Goal: Information Seeking & Learning: Check status

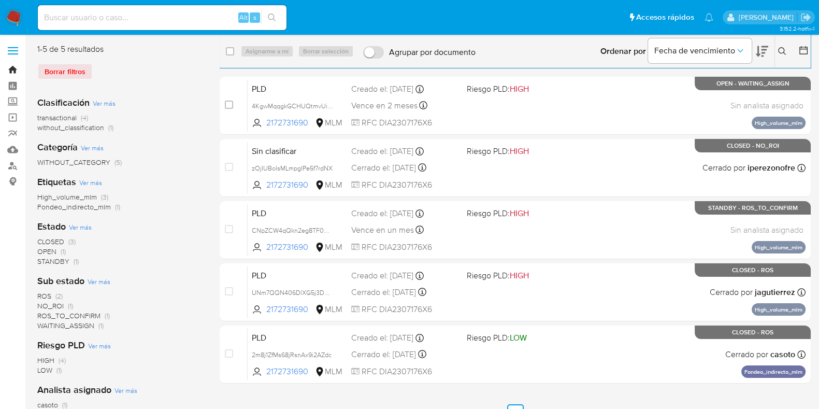
click at [13, 71] on link "Bandeja" at bounding box center [61, 70] width 123 height 16
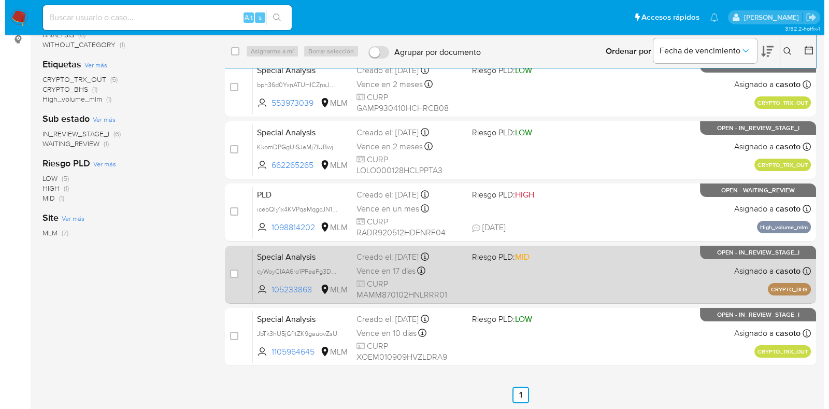
scroll to position [142, 0]
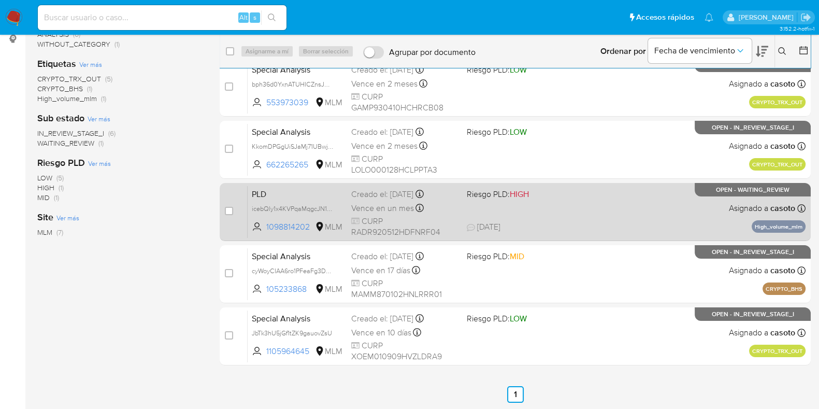
click at [685, 218] on div "PLD icebQly1x4KVPqaMqgcJN1CY 1098814202 MLM Riesgo PLD: HIGH Creado el: 12/07/2…" at bounding box center [527, 211] width 558 height 52
click at [231, 210] on input "checkbox" at bounding box center [229, 211] width 8 height 8
checkbox input "true"
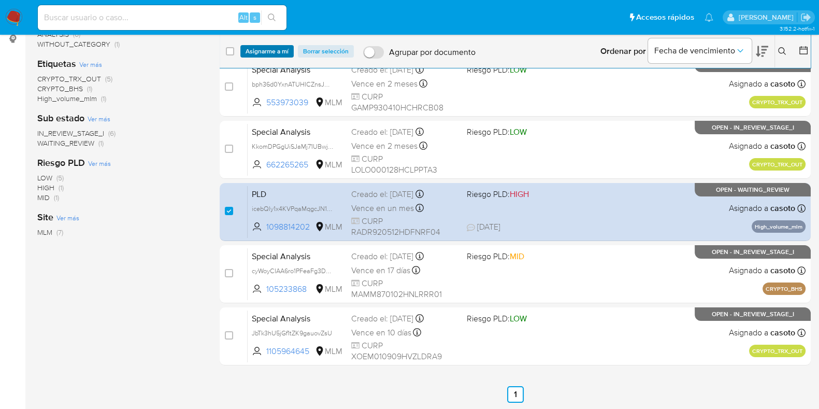
click at [272, 50] on span "Asignarme a mí" at bounding box center [267, 51] width 43 height 10
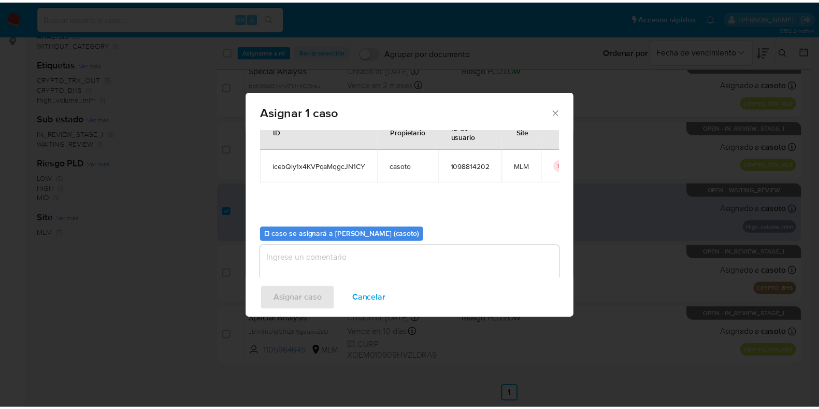
scroll to position [53, 0]
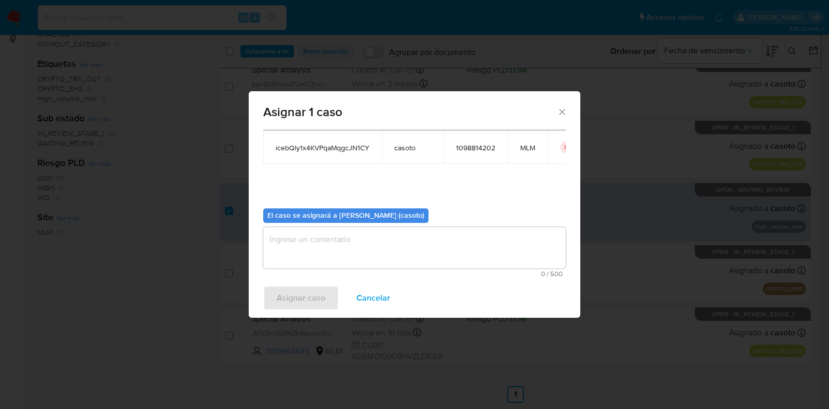
click at [412, 245] on textarea "assign-modal" at bounding box center [414, 247] width 303 height 41
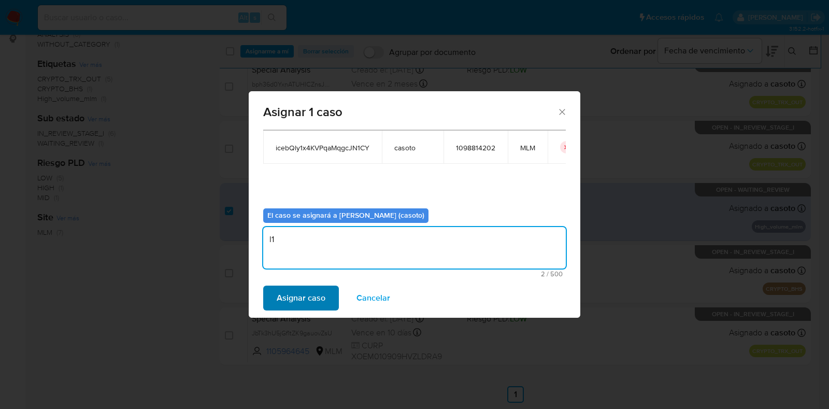
type textarea "l1"
click at [329, 289] on button "Asignar caso" at bounding box center [301, 297] width 76 height 25
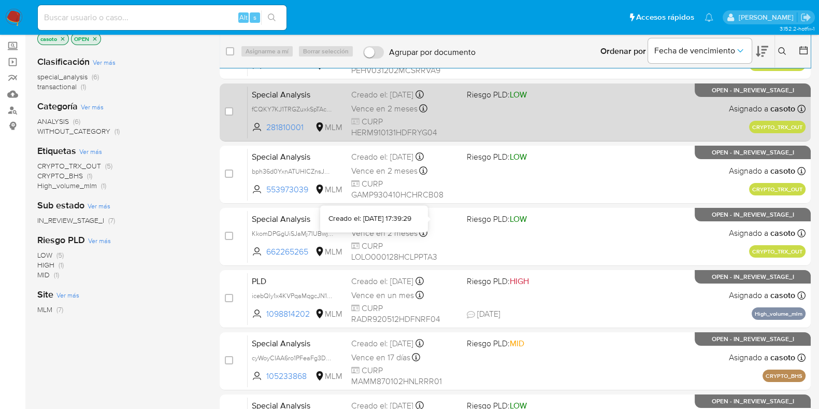
scroll to position [0, 0]
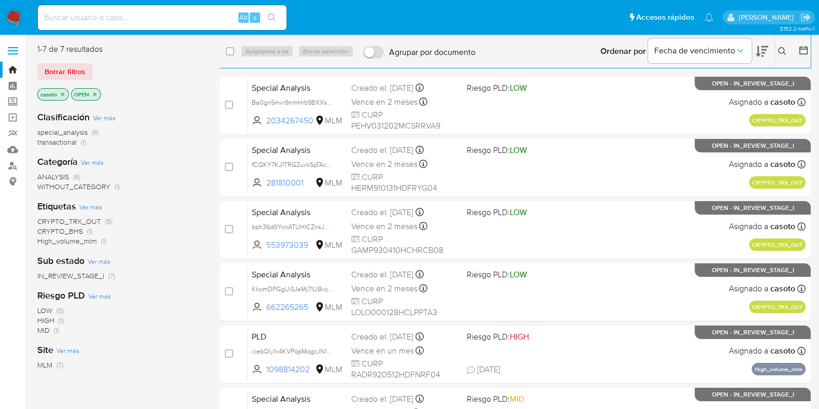
click at [65, 94] on icon "close-filter" at bounding box center [63, 94] width 6 height 6
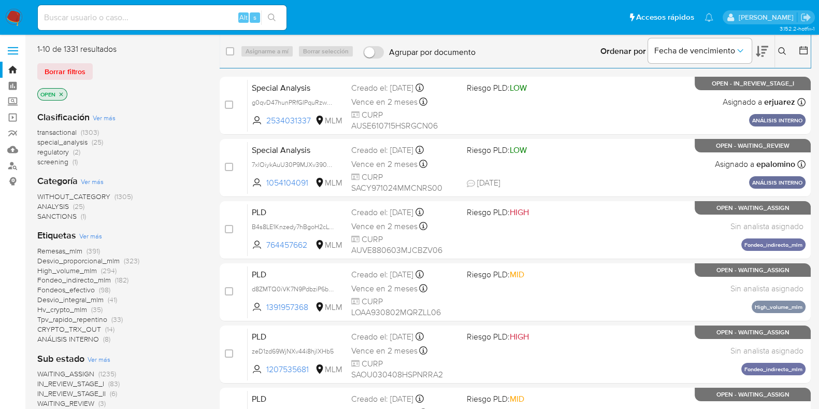
click at [782, 50] on icon at bounding box center [782, 51] width 8 height 8
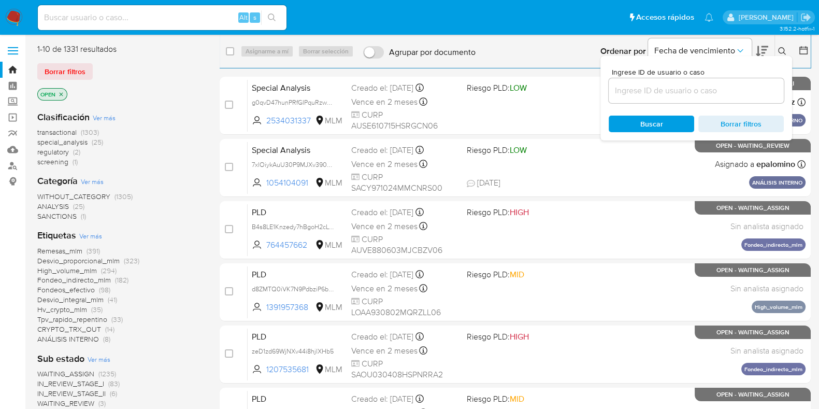
click at [704, 94] on input at bounding box center [696, 90] width 175 height 13
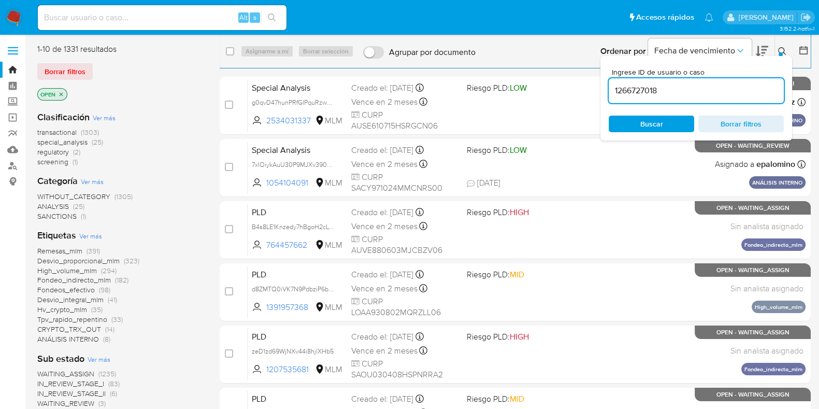
type input "1266727018"
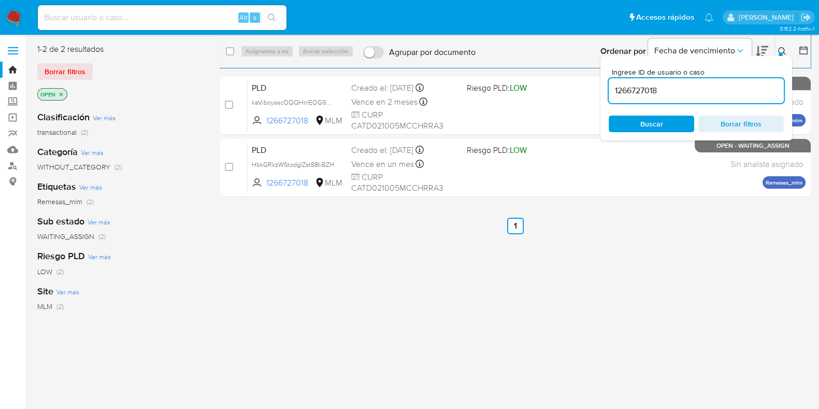
click at [777, 52] on button at bounding box center [783, 51] width 17 height 12
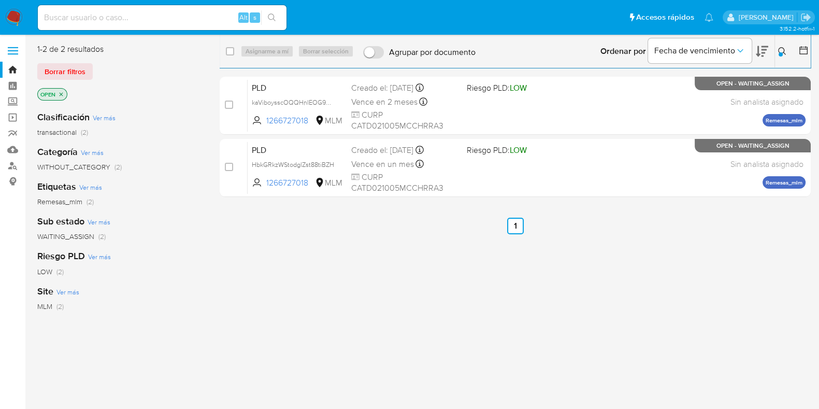
click at [780, 57] on div "Ingrese ID de usuario o caso 1266727018 Buscar Borrar filtros" at bounding box center [784, 51] width 18 height 32
click at [782, 55] on div at bounding box center [781, 54] width 4 height 4
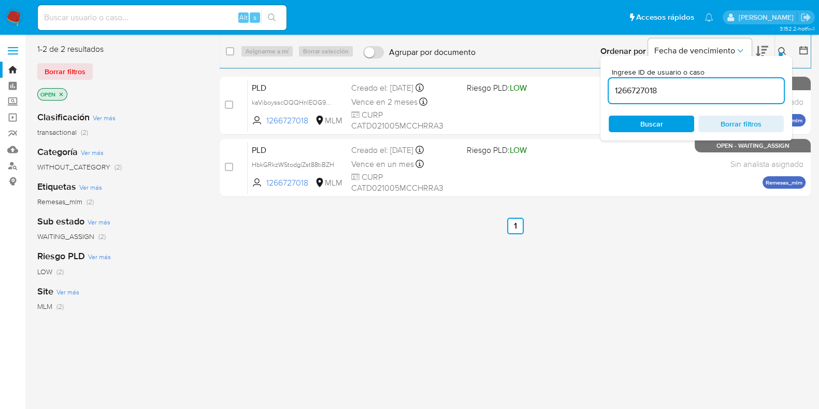
click at [667, 92] on input "1266727018" at bounding box center [696, 90] width 175 height 13
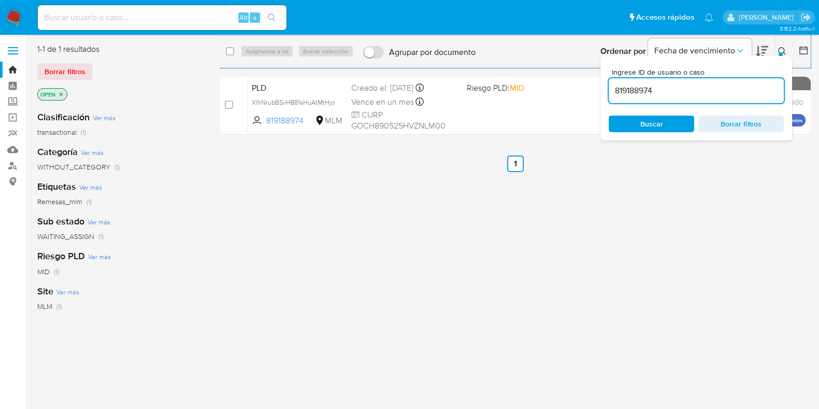
click at [785, 52] on icon at bounding box center [782, 51] width 8 height 8
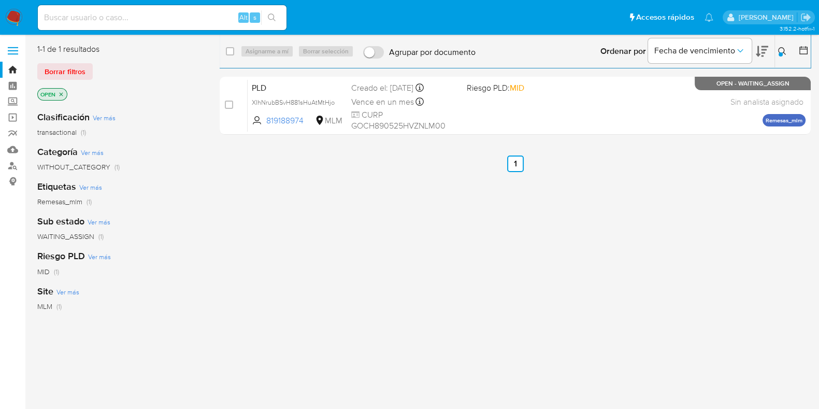
click at [784, 50] on icon at bounding box center [782, 51] width 8 height 8
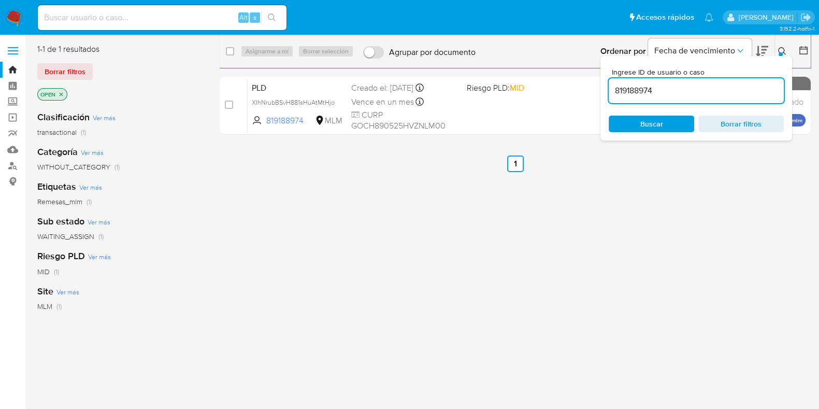
click at [633, 94] on input "819188974" at bounding box center [696, 90] width 175 height 13
click at [773, 55] on div "Ordenar por Fecha de vencimiento" at bounding box center [683, 51] width 182 height 32
click at [784, 55] on icon at bounding box center [782, 51] width 8 height 8
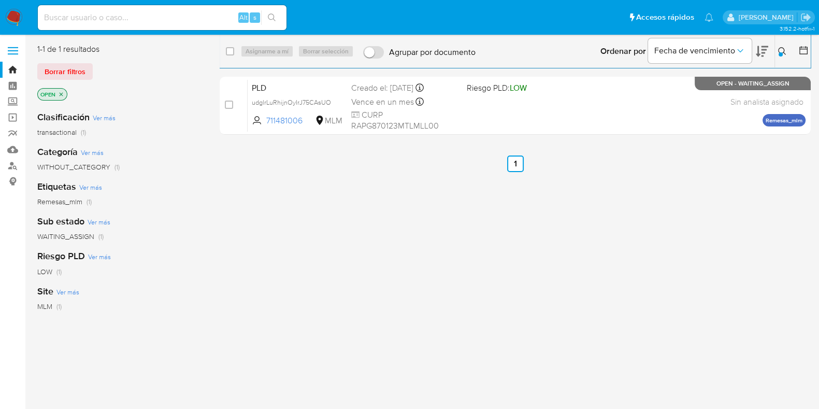
click at [784, 50] on icon at bounding box center [782, 51] width 8 height 8
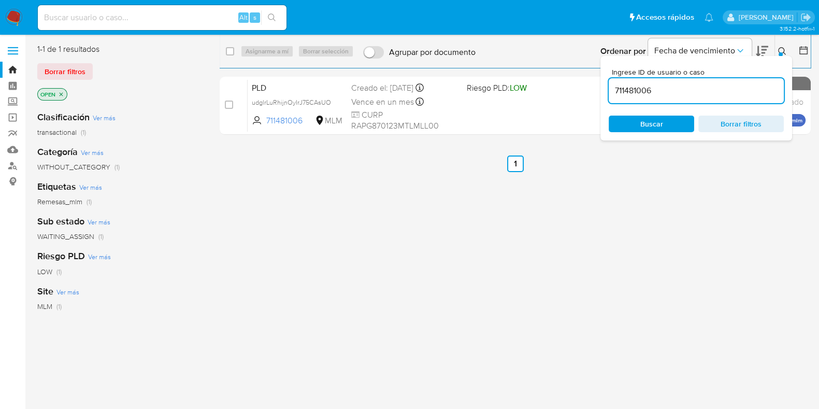
click at [654, 87] on input "711481006" at bounding box center [696, 90] width 175 height 13
click at [782, 52] on icon at bounding box center [782, 51] width 8 height 8
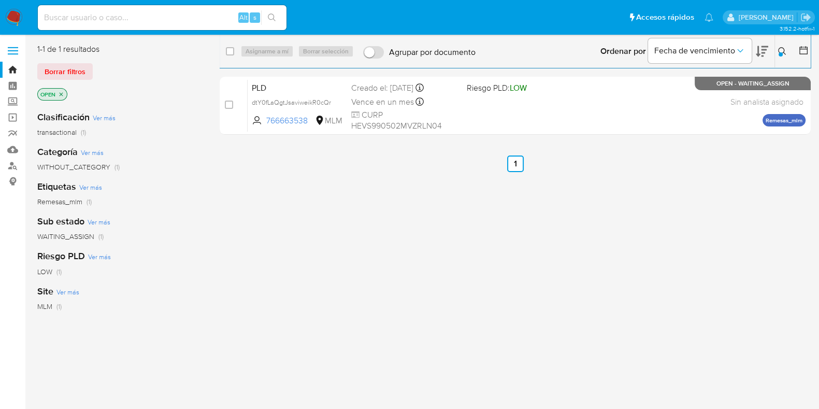
click at [780, 50] on icon at bounding box center [782, 51] width 8 height 8
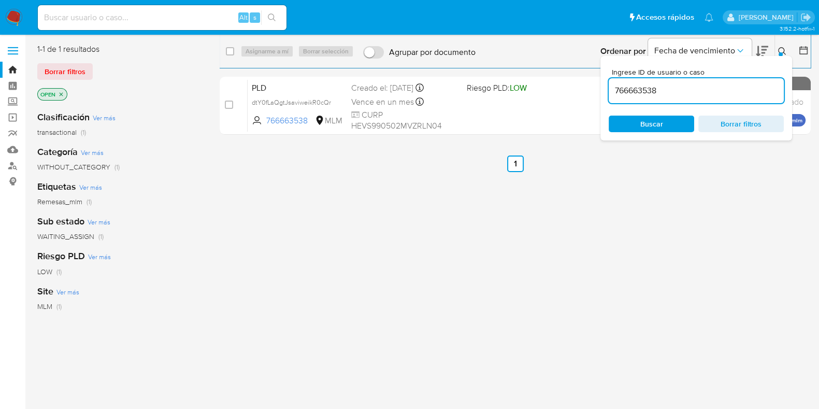
click at [654, 94] on input "766663538" at bounding box center [696, 90] width 175 height 13
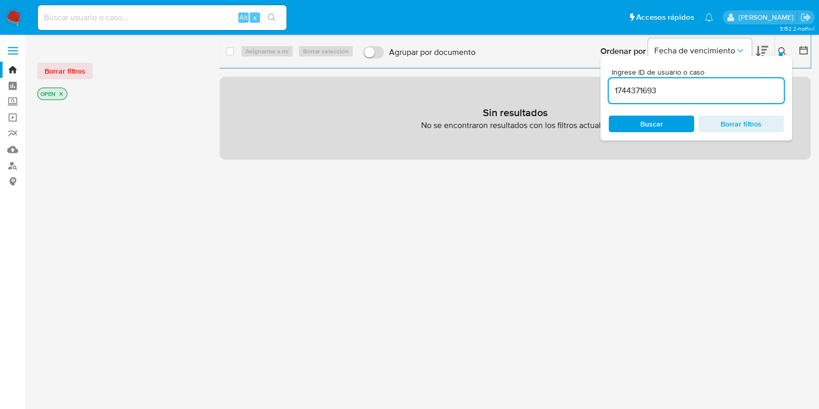
click at [784, 52] on icon at bounding box center [782, 51] width 8 height 8
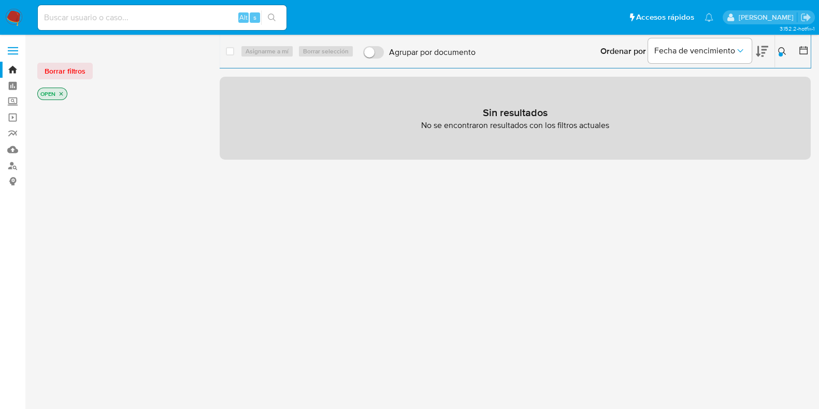
click at [61, 96] on icon "close-filter" at bounding box center [61, 94] width 6 height 6
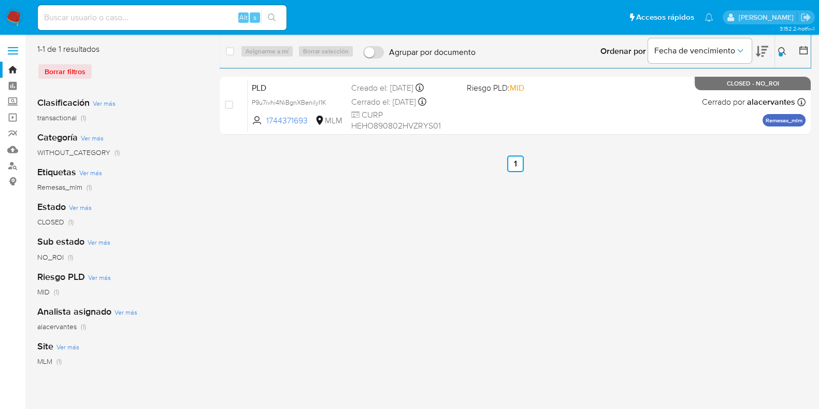
click at [783, 56] on button at bounding box center [783, 51] width 17 height 12
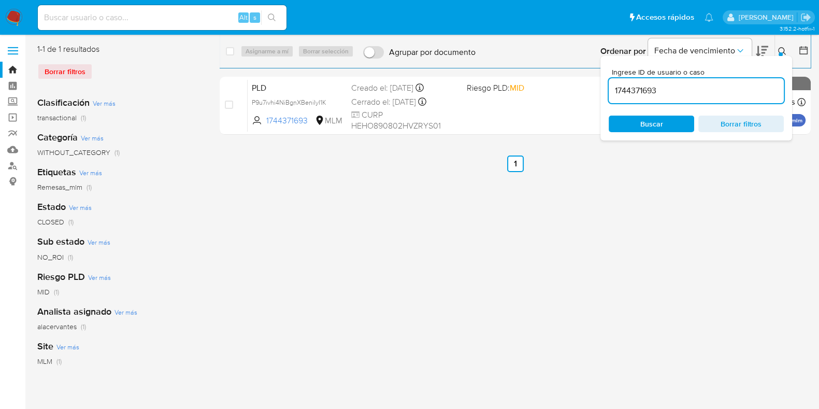
click at [645, 87] on input "1744371693" at bounding box center [696, 90] width 175 height 13
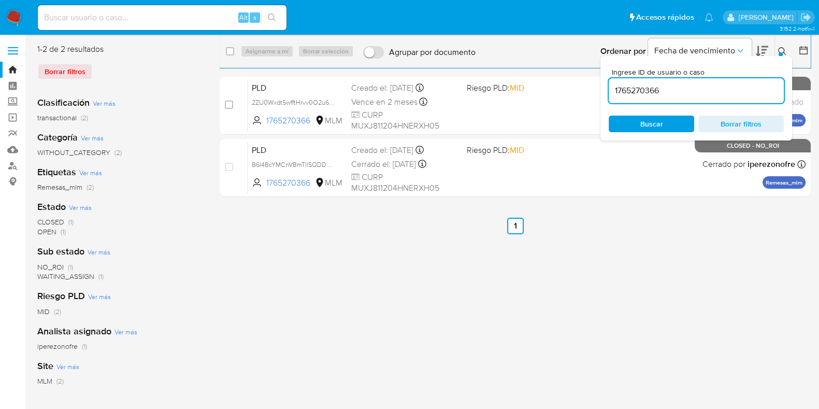
click at [780, 50] on icon at bounding box center [782, 51] width 8 height 8
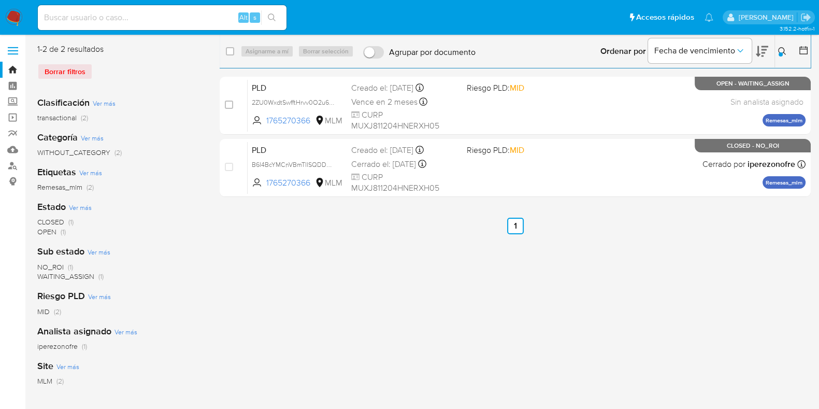
click at [780, 47] on icon at bounding box center [782, 51] width 8 height 8
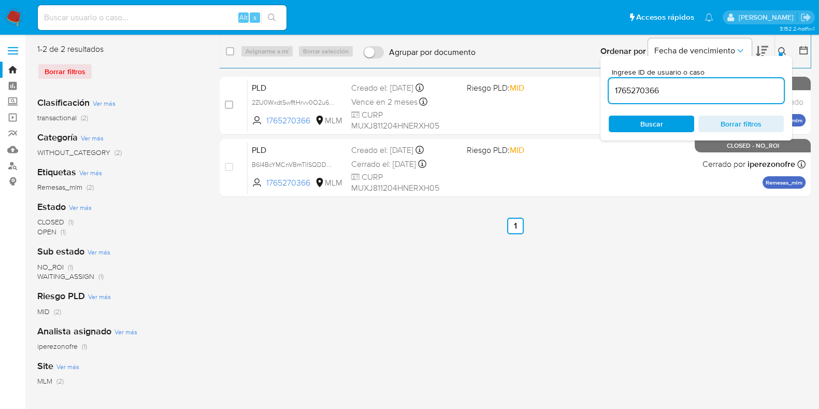
click at [650, 87] on input "1765270366" at bounding box center [696, 90] width 175 height 13
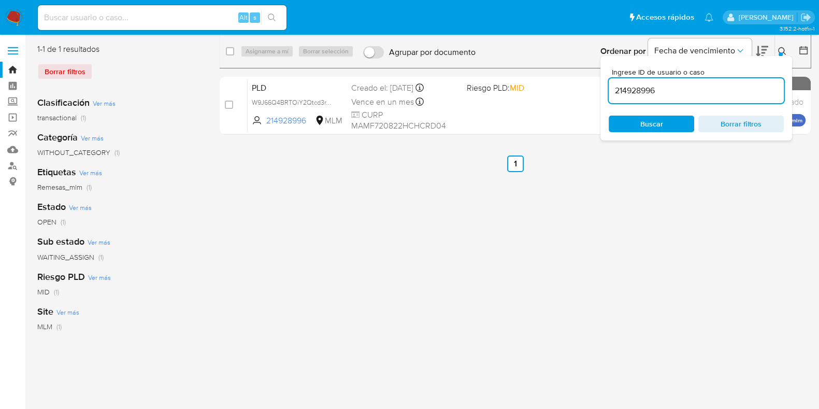
click at [777, 43] on div "Ingrese ID de usuario o caso 214928996 Buscar Borrar filtros" at bounding box center [784, 51] width 18 height 32
click at [779, 42] on div "Ingrese ID de usuario o caso 214928996 Buscar Borrar filtros" at bounding box center [784, 51] width 18 height 32
click at [777, 53] on button at bounding box center [783, 51] width 17 height 12
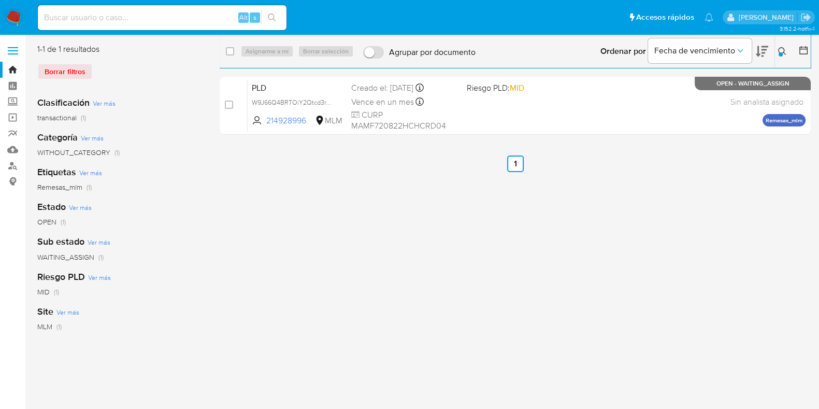
click at [783, 51] on icon at bounding box center [782, 51] width 8 height 8
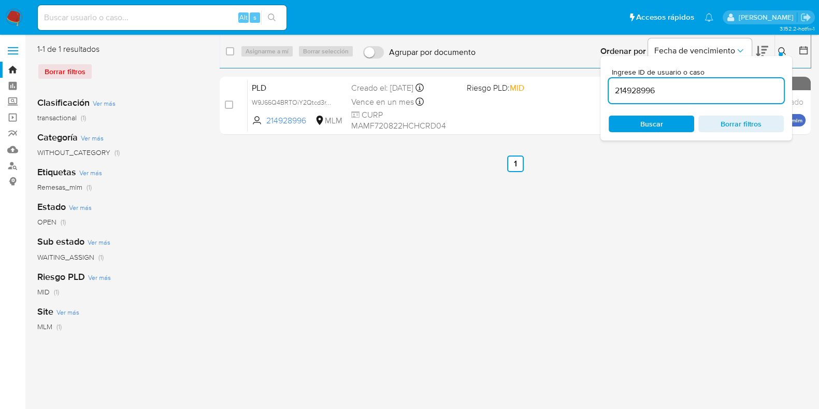
click at [646, 95] on input "214928996" at bounding box center [696, 90] width 175 height 13
click at [780, 55] on div at bounding box center [781, 54] width 4 height 4
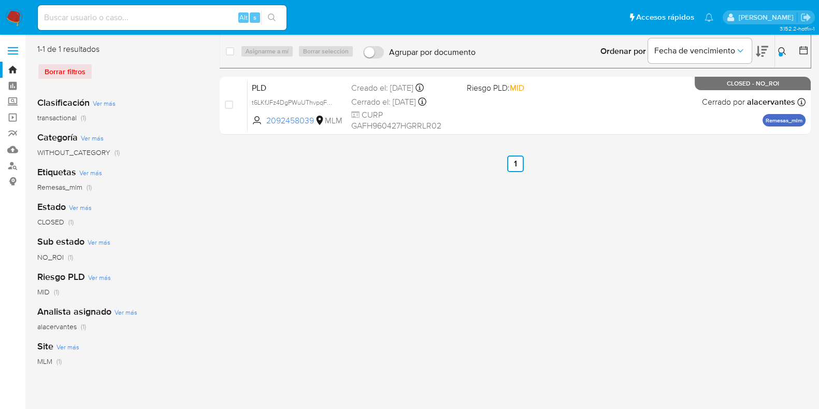
click at [780, 49] on icon at bounding box center [782, 51] width 8 height 8
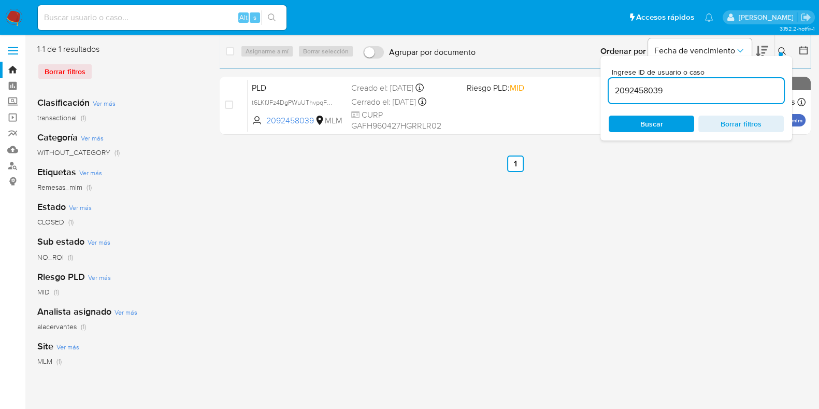
click at [658, 93] on input "2092458039" at bounding box center [696, 90] width 175 height 13
click at [784, 50] on icon at bounding box center [782, 51] width 8 height 8
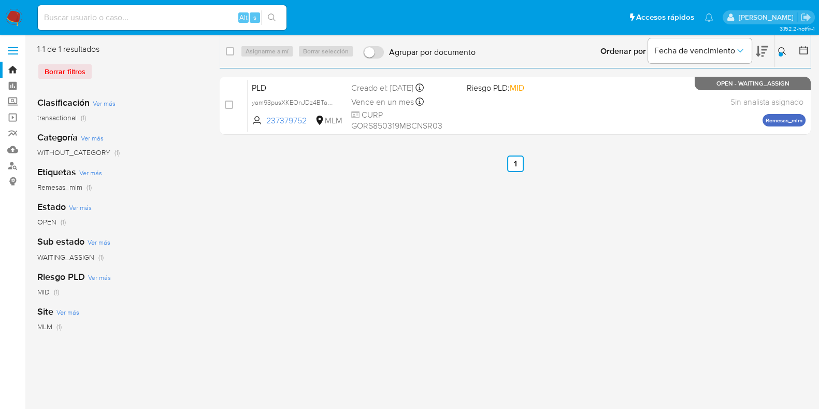
click at [776, 50] on button at bounding box center [783, 51] width 17 height 12
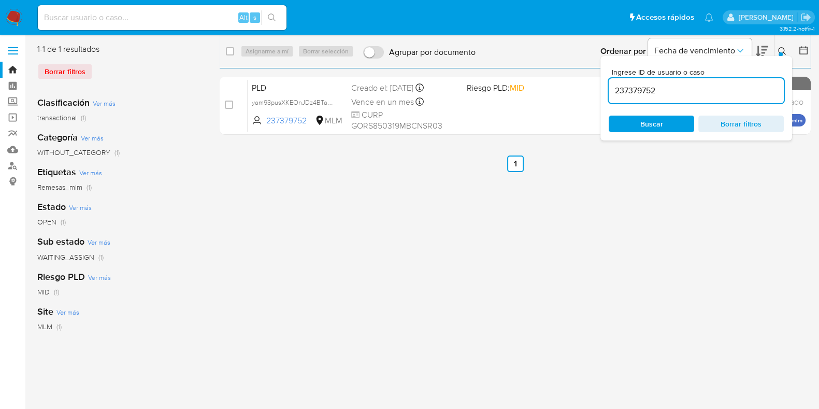
click at [653, 92] on input "237379752" at bounding box center [696, 90] width 175 height 13
click at [780, 51] on icon at bounding box center [782, 51] width 8 height 8
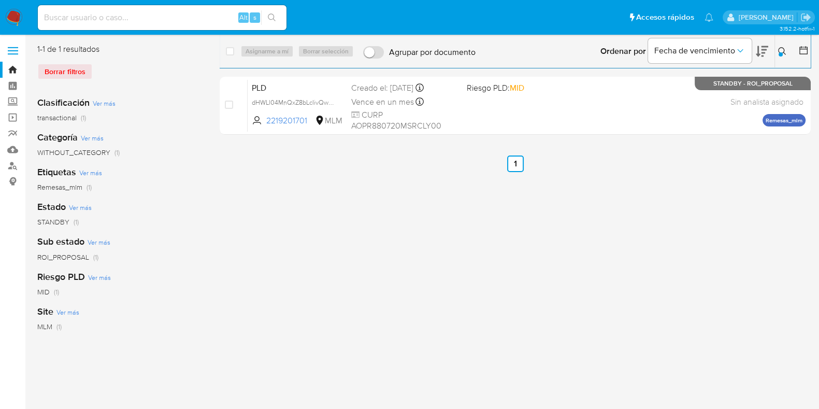
click at [781, 54] on div at bounding box center [781, 54] width 4 height 4
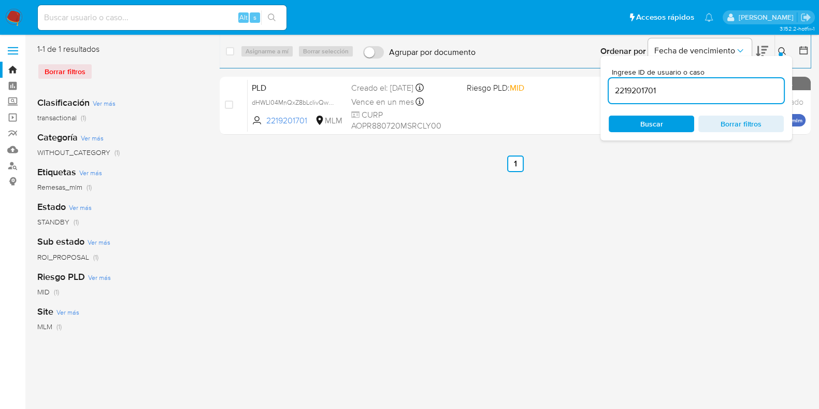
click at [632, 92] on input "2219201701" at bounding box center [696, 90] width 175 height 13
click at [782, 53] on icon at bounding box center [782, 51] width 8 height 8
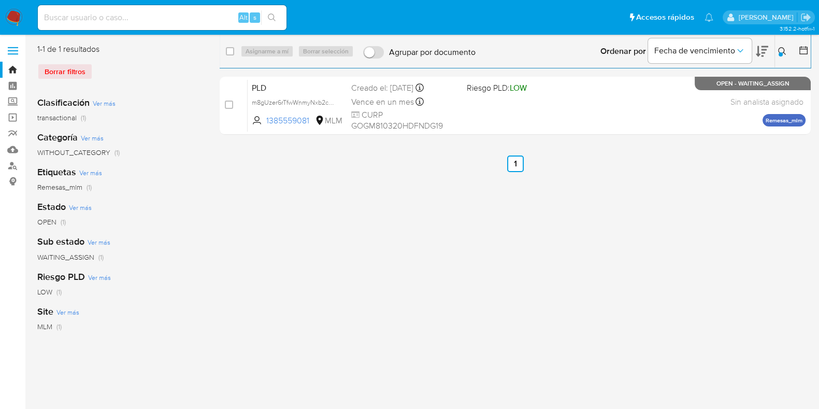
click at [786, 53] on icon at bounding box center [782, 51] width 8 height 8
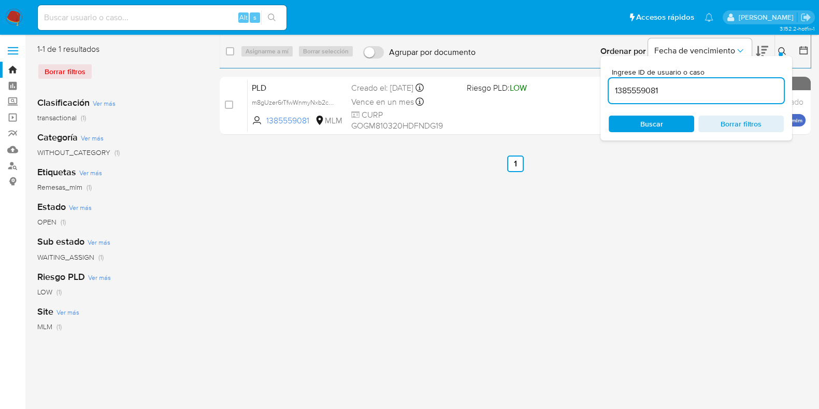
click at [659, 92] on input "1385559081" at bounding box center [696, 90] width 175 height 13
click at [783, 48] on icon at bounding box center [782, 51] width 8 height 8
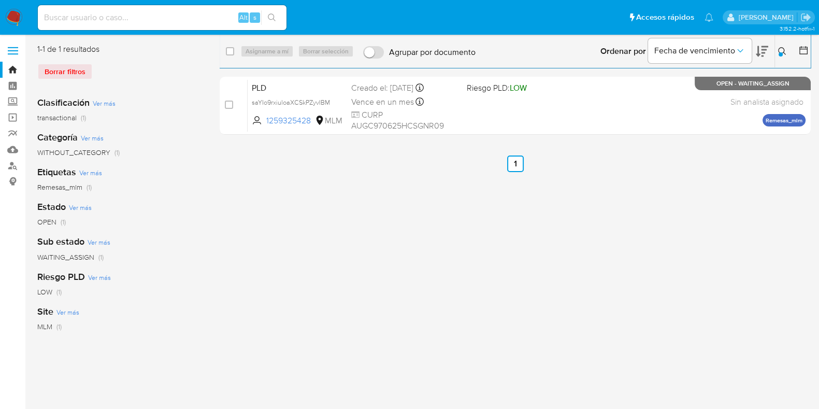
click at [784, 48] on icon at bounding box center [782, 51] width 8 height 8
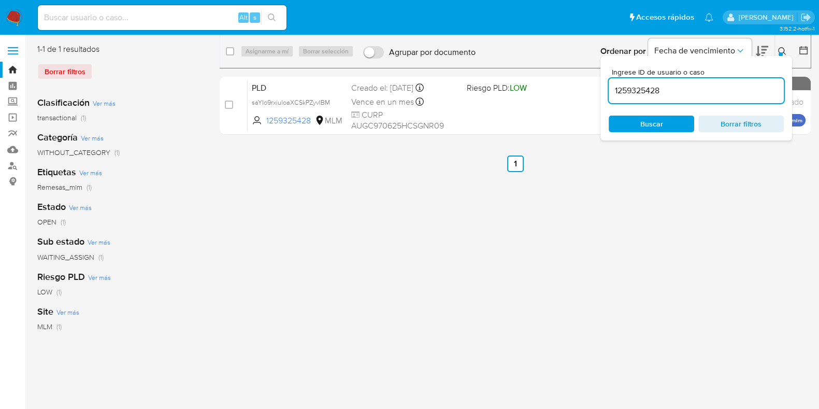
click at [633, 89] on input "1259325428" at bounding box center [696, 90] width 175 height 13
click at [784, 47] on icon at bounding box center [782, 51] width 8 height 8
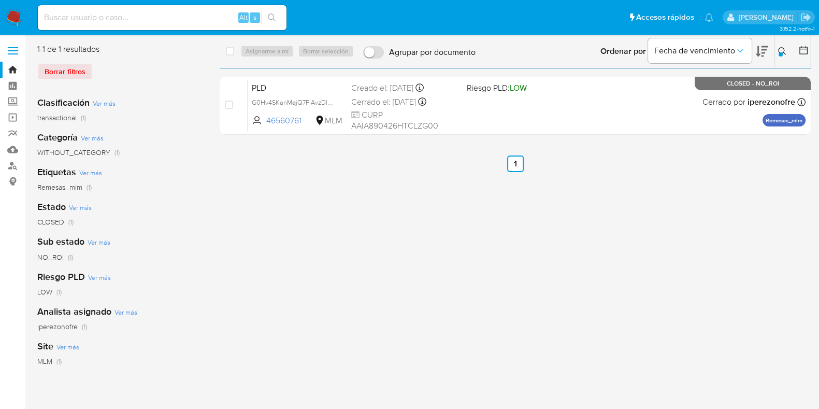
click at [778, 48] on icon at bounding box center [782, 51] width 8 height 8
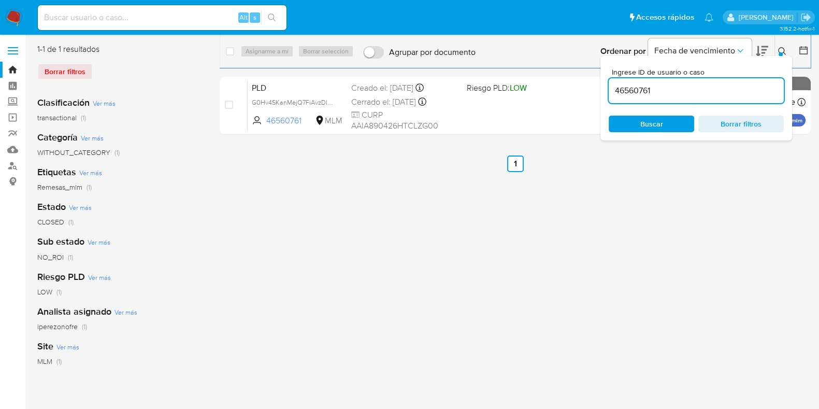
click at [669, 92] on input "46560761" at bounding box center [696, 90] width 175 height 13
click at [788, 52] on button at bounding box center [783, 51] width 17 height 12
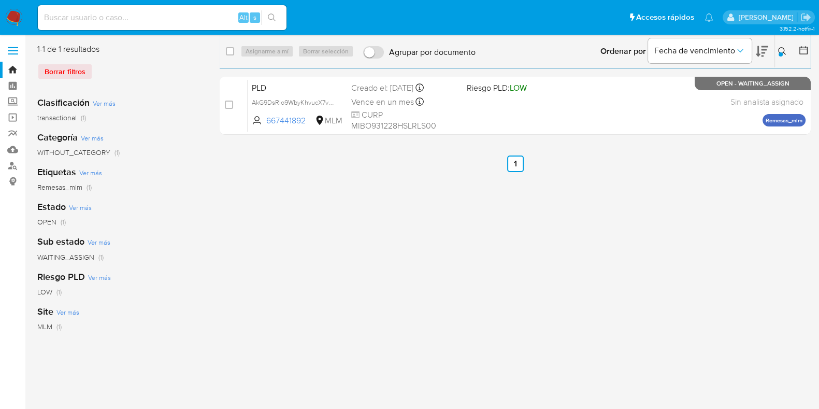
drag, startPoint x: 778, startPoint y: 54, endPoint x: 782, endPoint y: 50, distance: 6.2
click at [780, 52] on button at bounding box center [783, 51] width 17 height 12
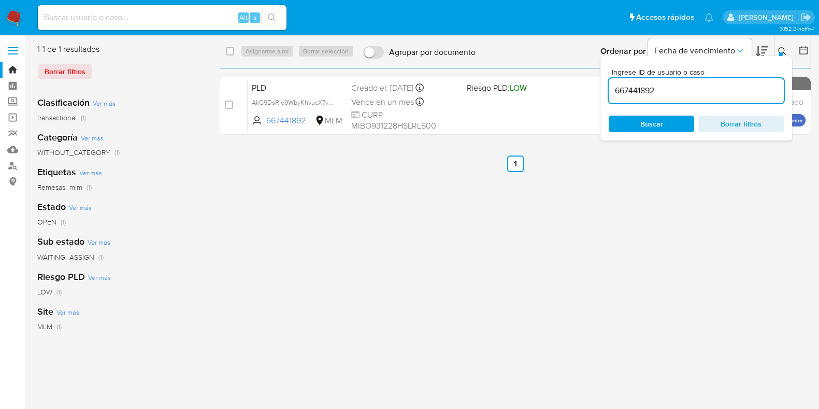
click at [638, 92] on input "667441892" at bounding box center [696, 90] width 175 height 13
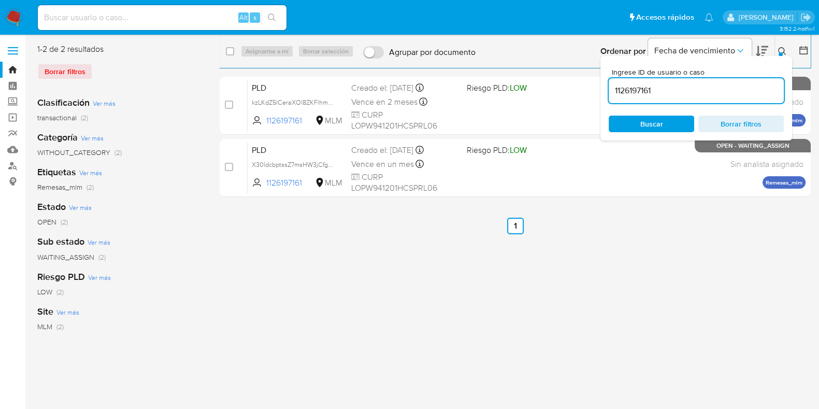
click at [781, 52] on div at bounding box center [781, 54] width 4 height 4
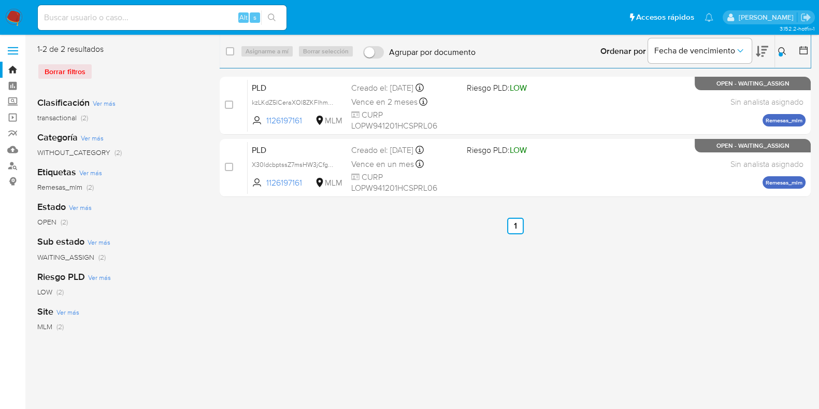
click at [787, 53] on button at bounding box center [783, 51] width 17 height 12
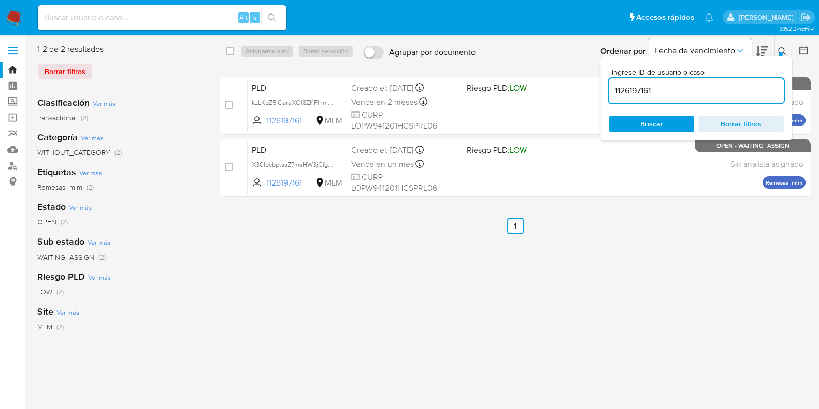
click at [648, 88] on input "1126197161" at bounding box center [696, 90] width 175 height 13
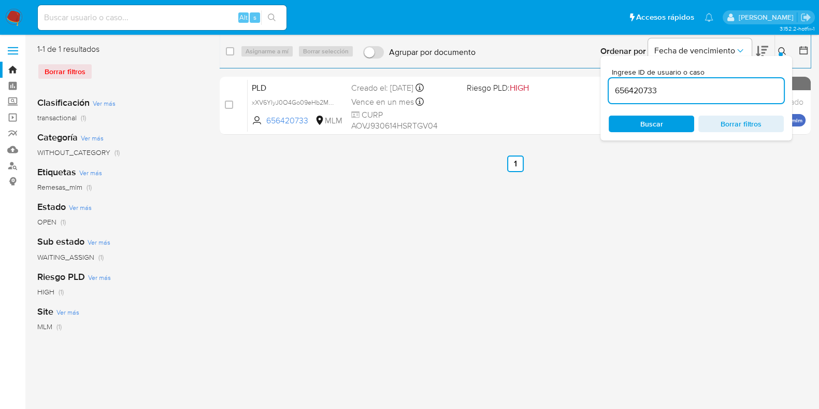
click at [777, 44] on div "Ingrese ID de usuario o caso 656420733 Buscar Borrar filtros" at bounding box center [784, 51] width 18 height 32
click at [778, 48] on icon at bounding box center [782, 51] width 8 height 8
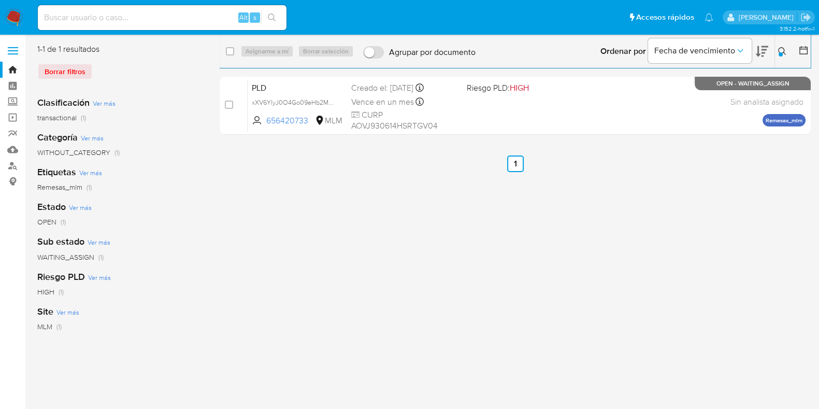
click at [777, 46] on button at bounding box center [783, 51] width 17 height 12
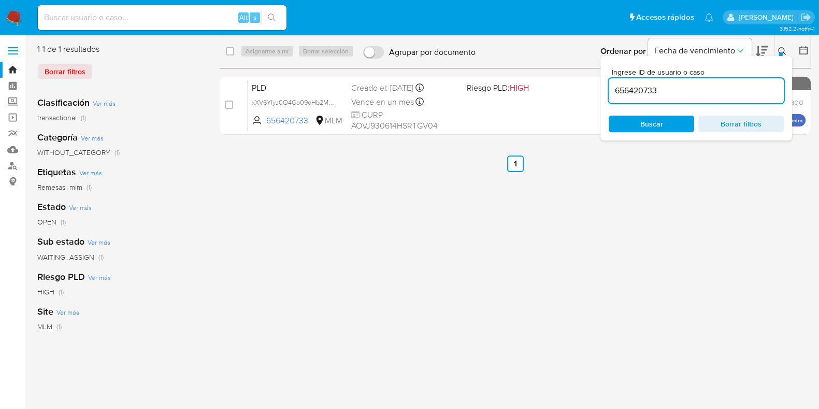
click at [642, 96] on input "656420733" at bounding box center [696, 90] width 175 height 13
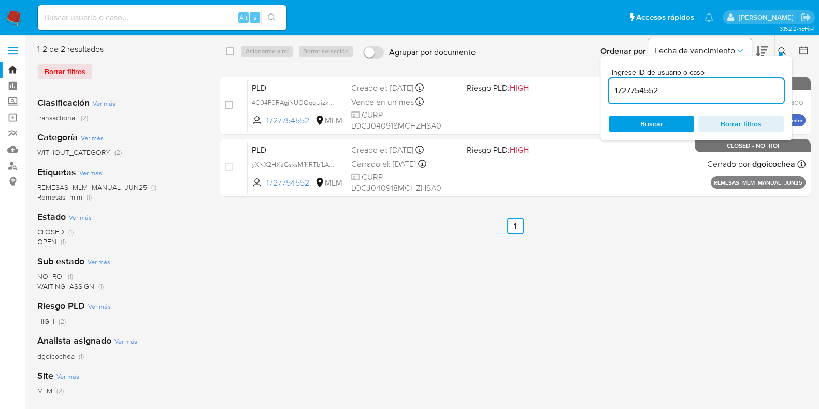
click at [784, 53] on icon at bounding box center [782, 51] width 8 height 8
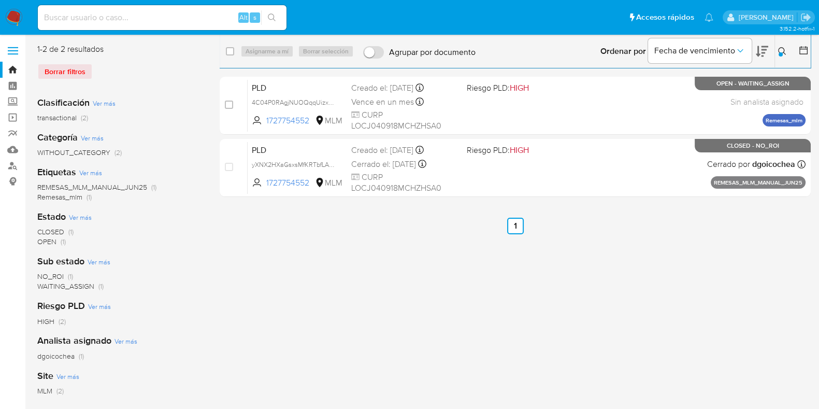
click at [779, 54] on div at bounding box center [781, 54] width 4 height 4
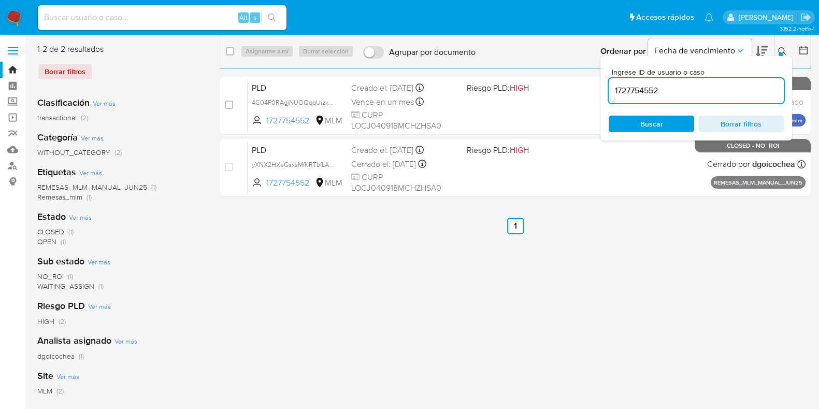
click at [640, 95] on input "1727754552" at bounding box center [696, 90] width 175 height 13
type input "1338105109"
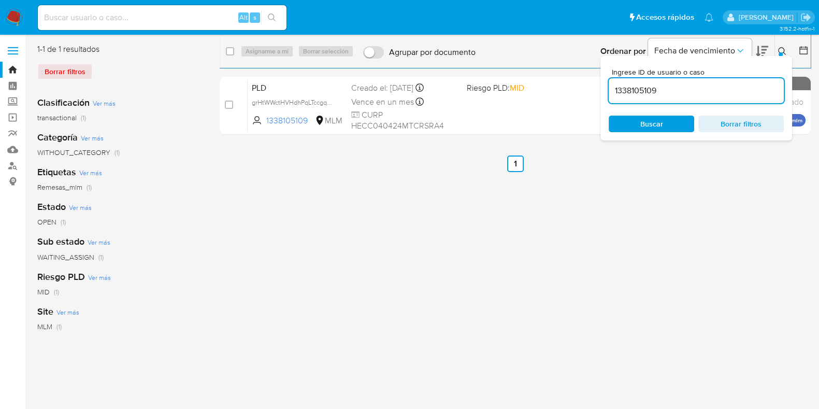
click at [780, 50] on icon at bounding box center [782, 51] width 8 height 8
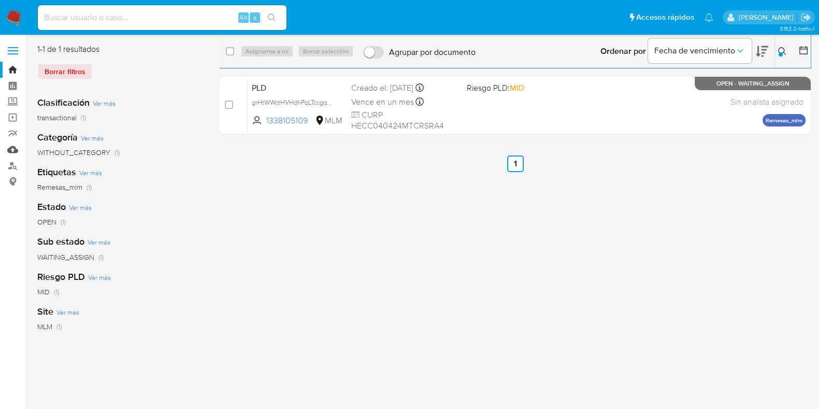
click at [17, 151] on link "Mulan" at bounding box center [61, 149] width 123 height 16
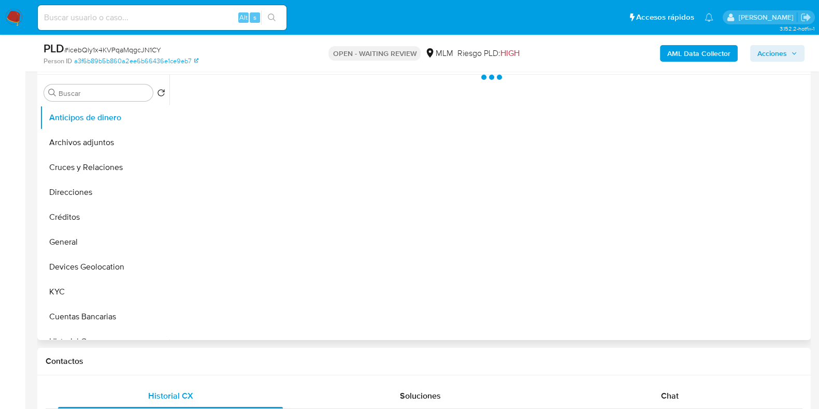
scroll to position [389, 0]
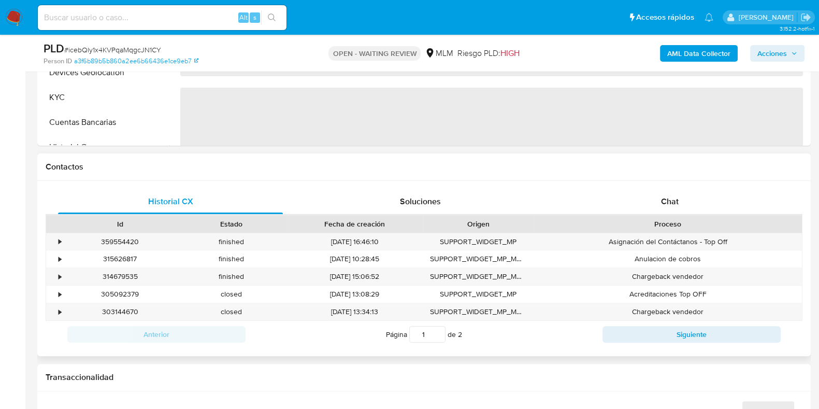
click at [663, 215] on div "Proceso" at bounding box center [668, 224] width 268 height 18
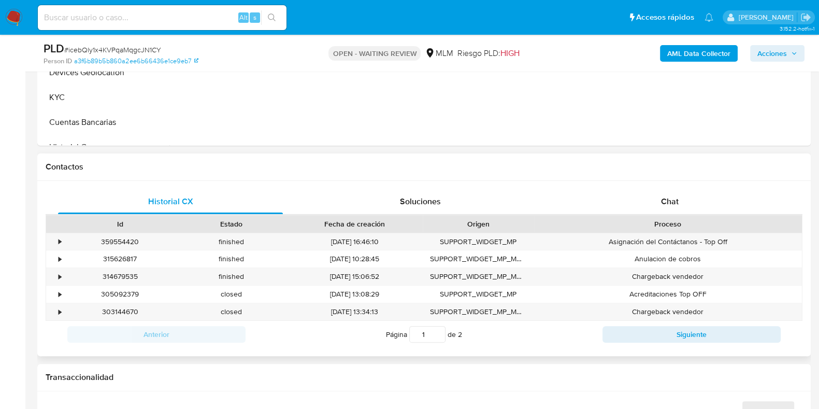
select select "10"
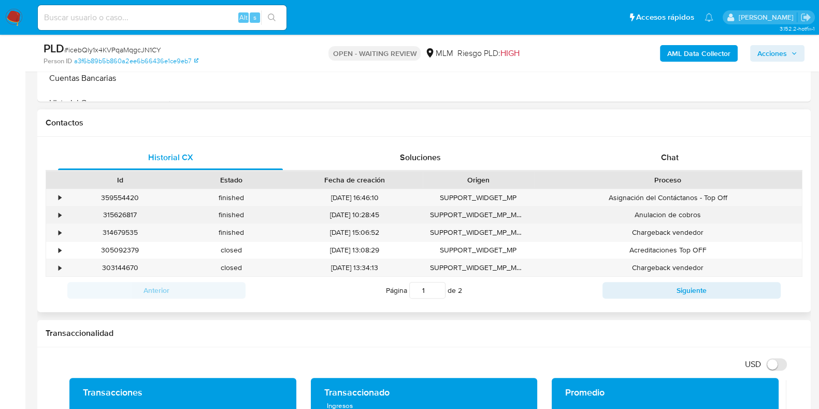
scroll to position [453, 0]
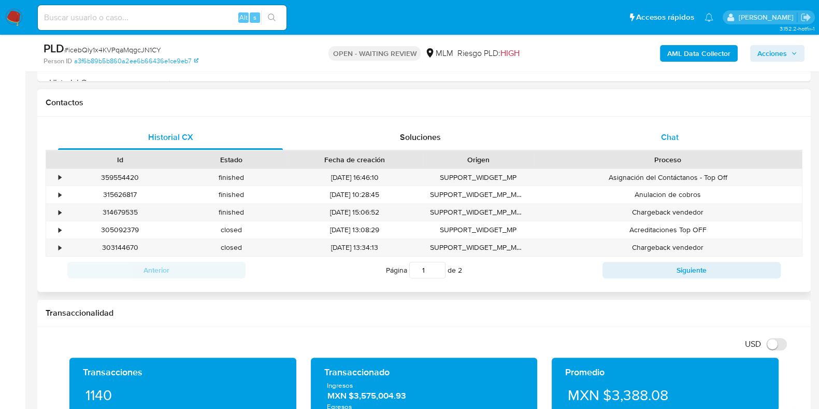
click at [663, 139] on span "Chat" at bounding box center [670, 137] width 18 height 12
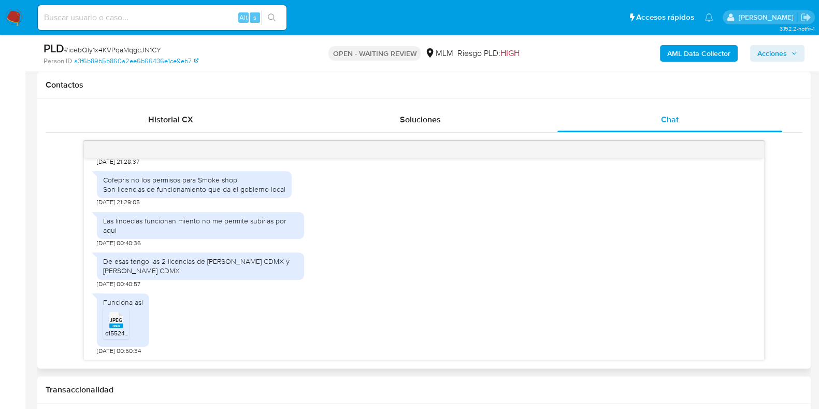
scroll to position [518, 0]
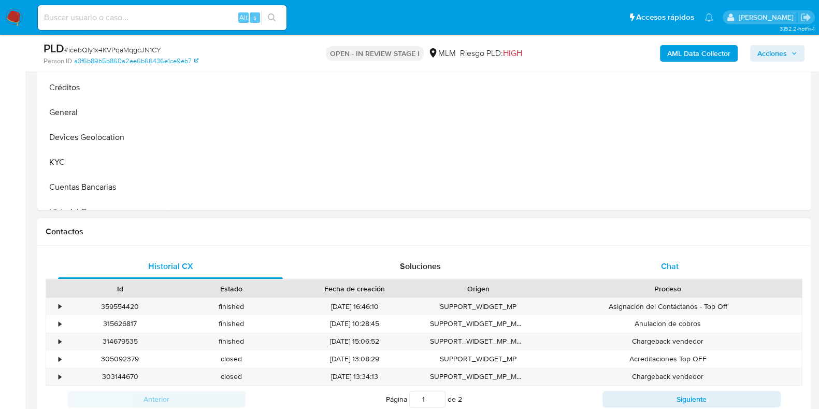
click at [671, 272] on div "Chat" at bounding box center [670, 266] width 225 height 25
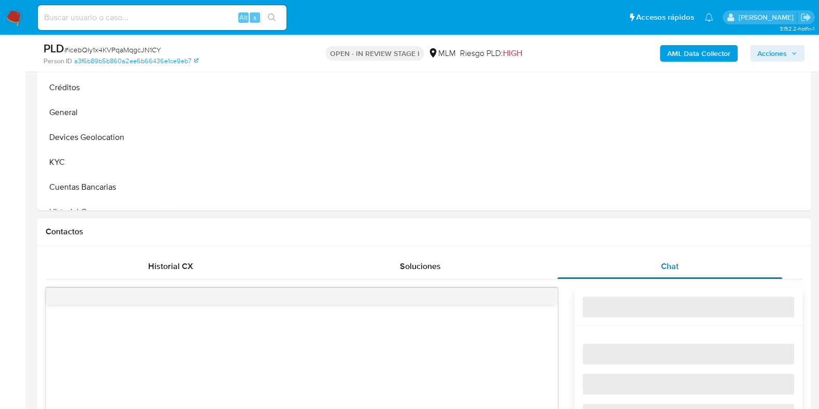
select select "10"
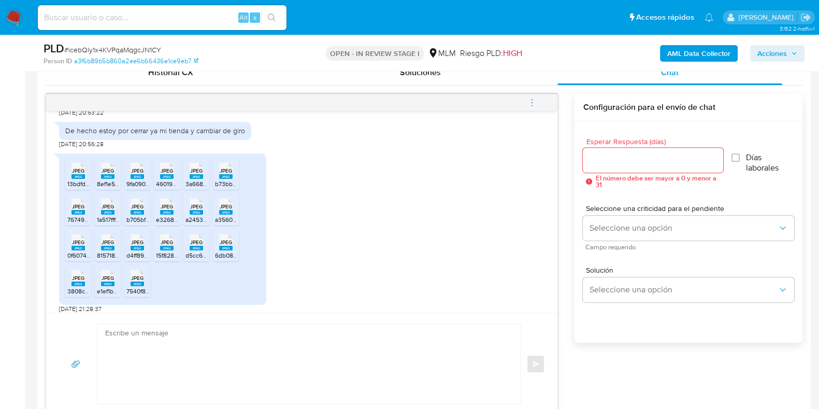
scroll to position [212, 0]
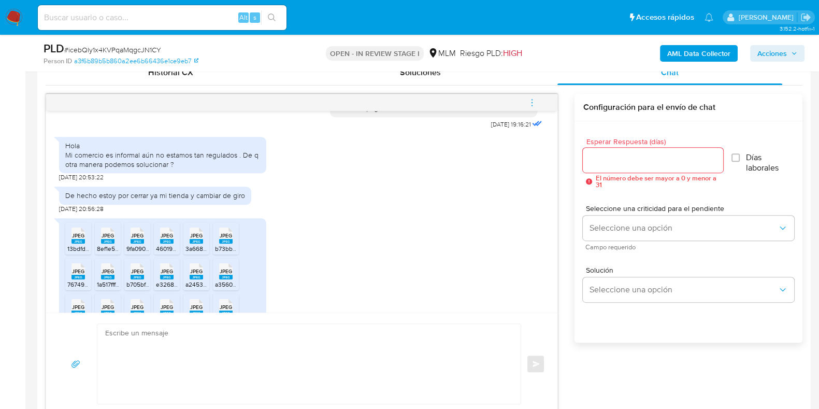
click at [70, 235] on div "JPEG JPEG" at bounding box center [78, 234] width 22 height 20
click at [113, 244] on span "8ef1e59e-b6a9-4d35-bc9d-de16720cb822.jpeg" at bounding box center [162, 248] width 131 height 9
click at [137, 244] on span "9fa09071-8a43-4b6a-85c1-ca6689a0390a.jpeg" at bounding box center [190, 248] width 128 height 9
click at [165, 239] on rect at bounding box center [166, 241] width 13 height 5
click at [190, 239] on rect at bounding box center [196, 241] width 13 height 5
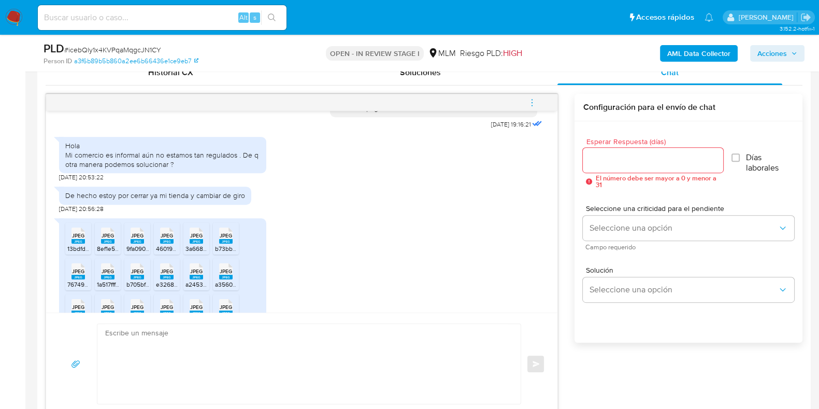
click at [109, 270] on span "JPEG" at bounding box center [108, 271] width 12 height 7
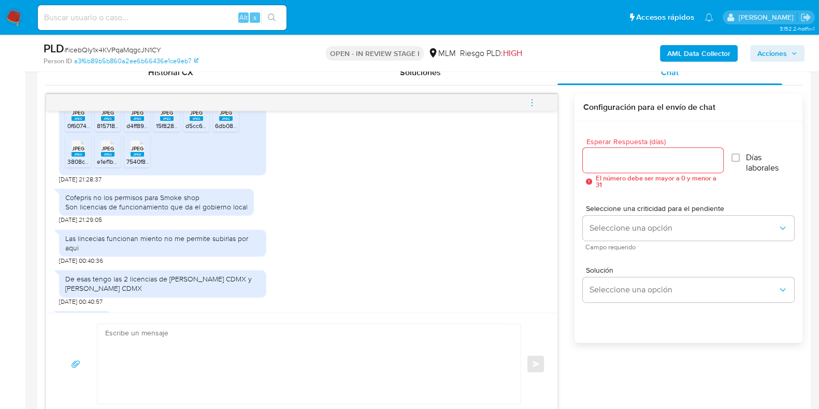
scroll to position [471, 0]
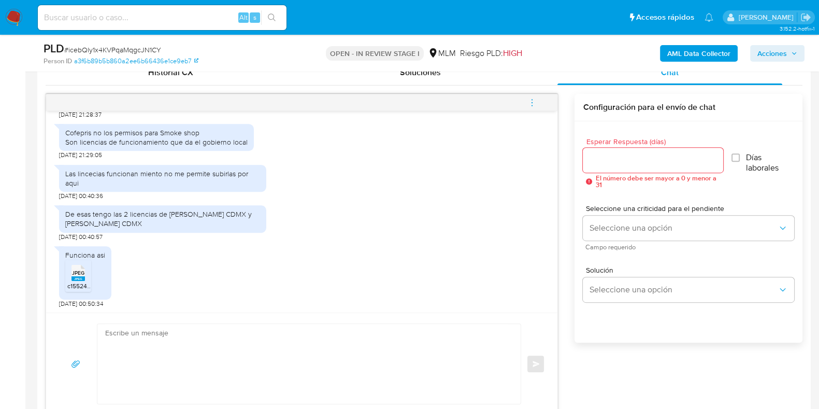
click at [80, 276] on rect at bounding box center [78, 278] width 13 height 5
click at [591, 158] on input "Esperar Respuesta (días)" at bounding box center [653, 159] width 140 height 13
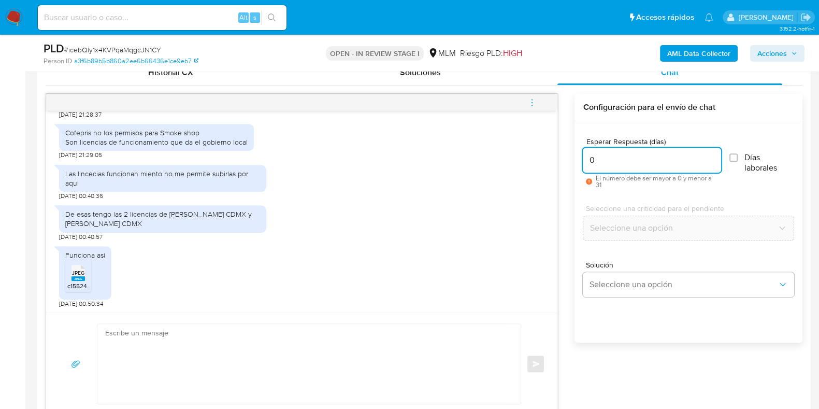
type input "0"
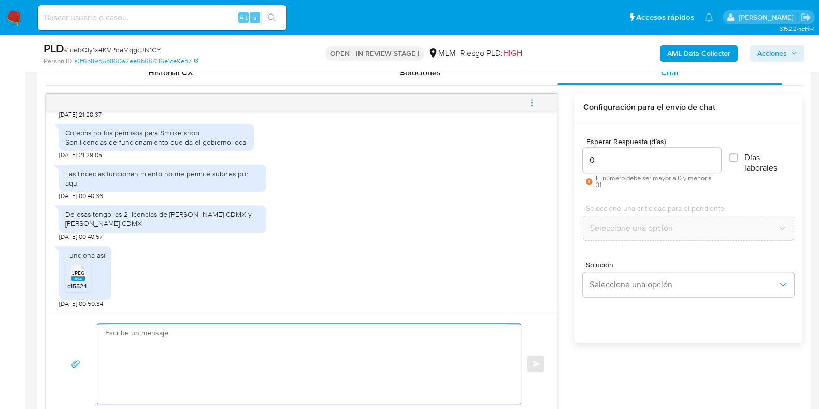
click at [219, 360] on textarea at bounding box center [306, 364] width 403 height 80
click at [255, 335] on textarea "confirmamos de recibido la documentación," at bounding box center [306, 364] width 403 height 80
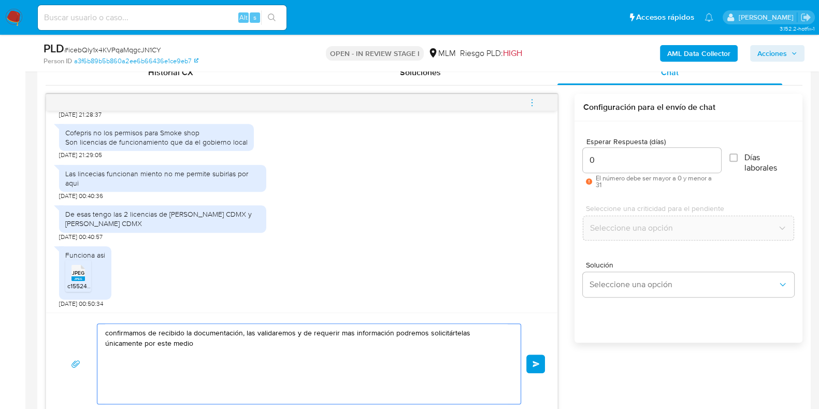
click at [168, 348] on textarea "confirmamos de recibido la documentación, las validaremos y de requerir mas inf…" at bounding box center [306, 364] width 403 height 80
type textarea "confirmamos de recibido la documentación, las validaremos y de requerir mas inf…"
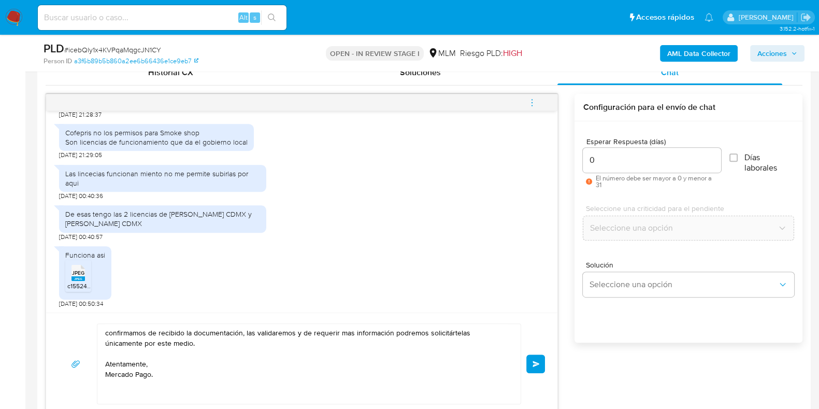
click at [529, 363] on button "Enviar" at bounding box center [535, 363] width 19 height 19
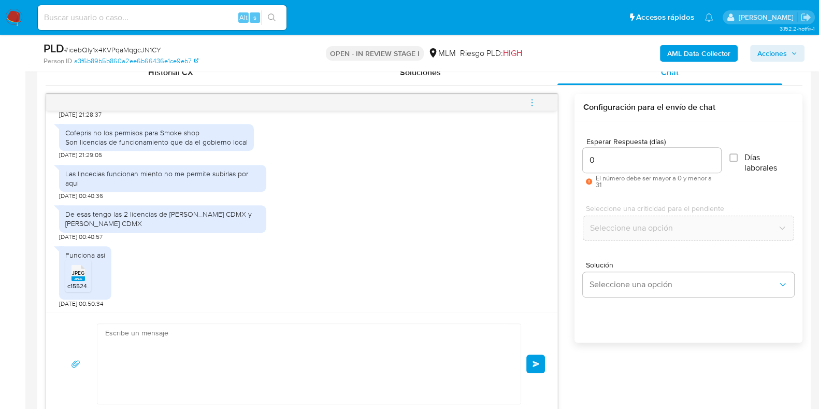
scroll to position [558, 0]
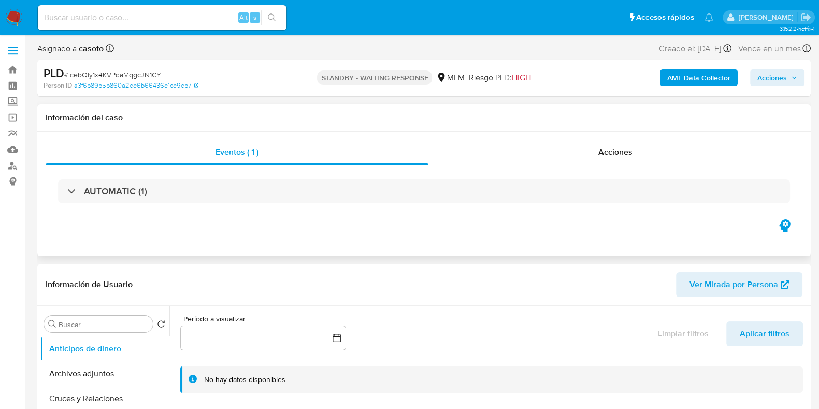
select select "10"
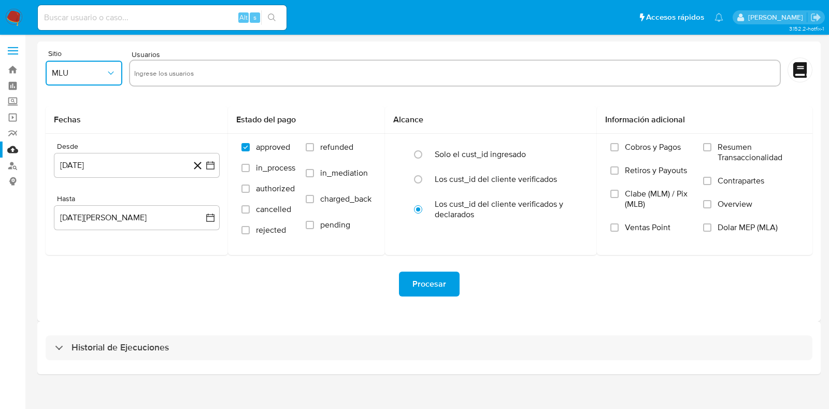
click at [67, 76] on span "MLU" at bounding box center [79, 73] width 54 height 10
click at [64, 224] on span "MLM" at bounding box center [61, 225] width 18 height 10
click at [188, 72] on input "text" at bounding box center [454, 73] width 641 height 17
type input "819188974"
paste input "711481006"
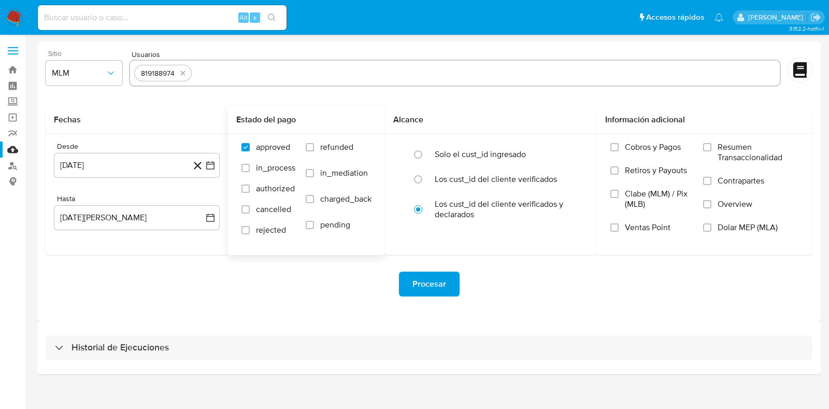
type input "711481006"
paste input "766663538"
type input "766663538"
paste input "214928996"
type input "214928996"
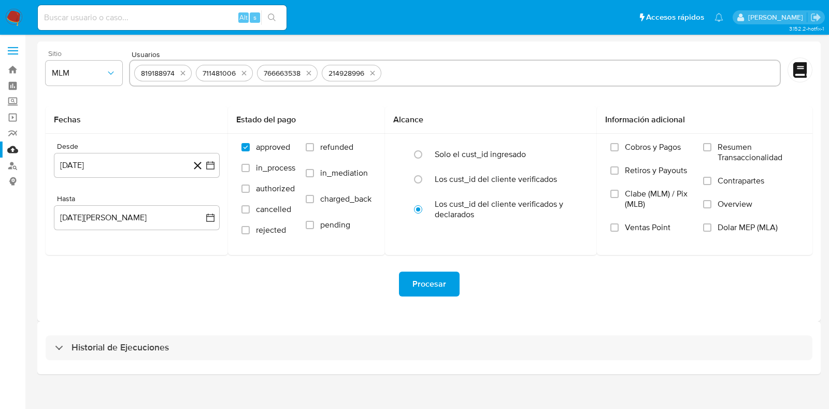
click at [395, 79] on input "text" at bounding box center [580, 73] width 390 height 17
paste input "237379752"
type input "237379752"
click at [140, 167] on button "13 de julio de 2024" at bounding box center [137, 165] width 166 height 25
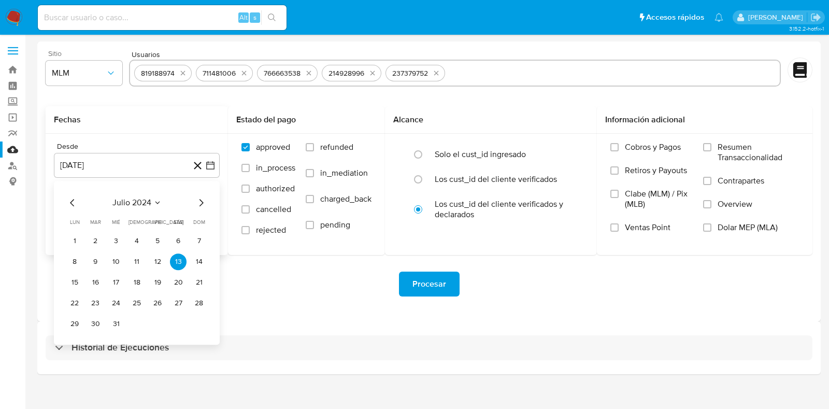
click at [154, 204] on icon "Seleccionar mes y año" at bounding box center [157, 202] width 8 height 8
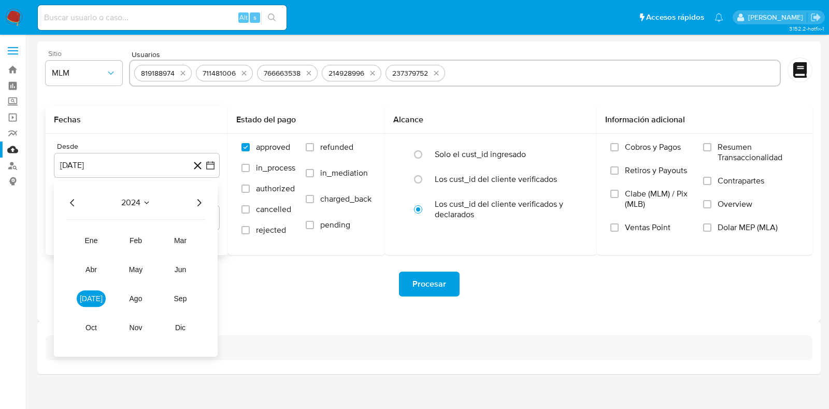
click at [198, 206] on icon "Año siguiente" at bounding box center [199, 202] width 12 height 12
click at [177, 235] on button "mar" at bounding box center [180, 240] width 29 height 17
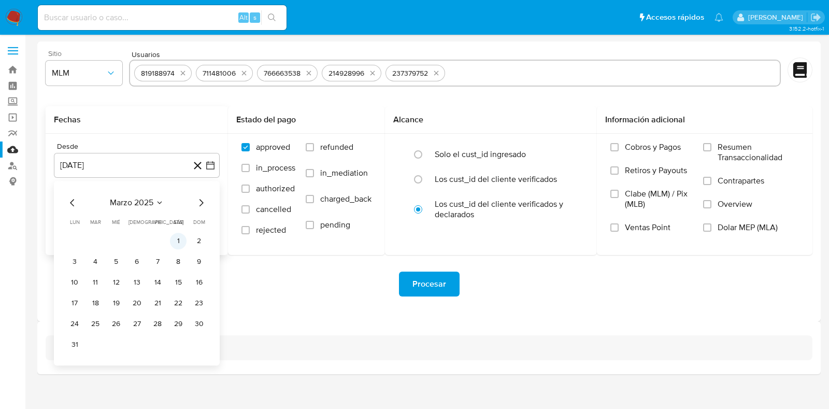
click at [179, 241] on button "1" at bounding box center [178, 241] width 17 height 17
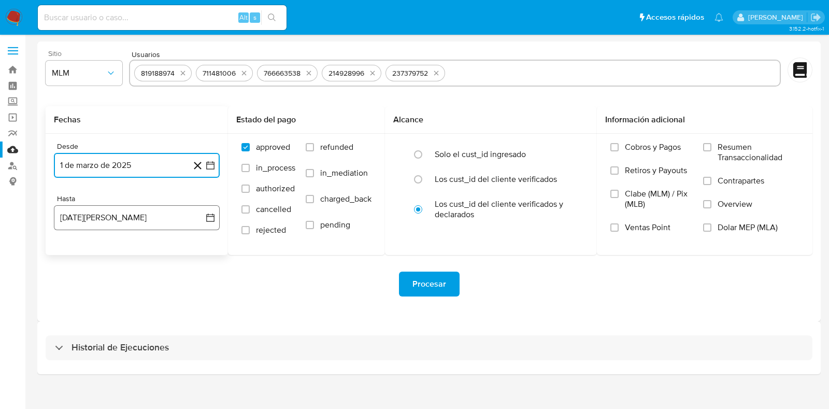
click at [122, 221] on button "13 de agosto de 2025" at bounding box center [137, 217] width 166 height 25
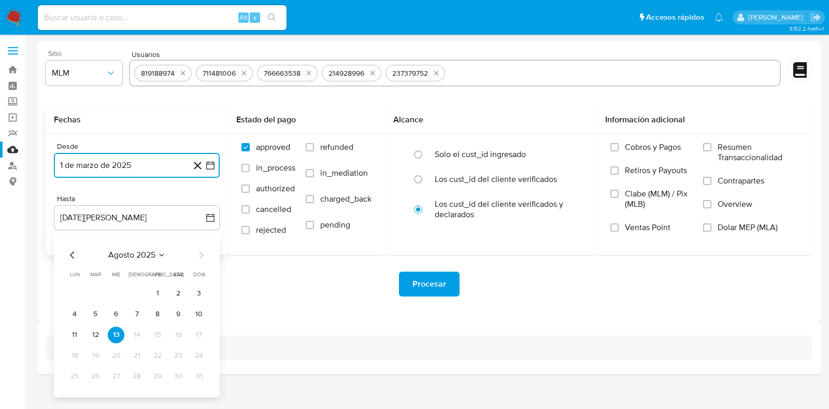
click at [73, 257] on icon "Mes anterior" at bounding box center [72, 255] width 12 height 12
click at [70, 252] on icon "Mes anterior" at bounding box center [72, 255] width 12 height 12
click at [77, 392] on button "30" at bounding box center [74, 397] width 17 height 17
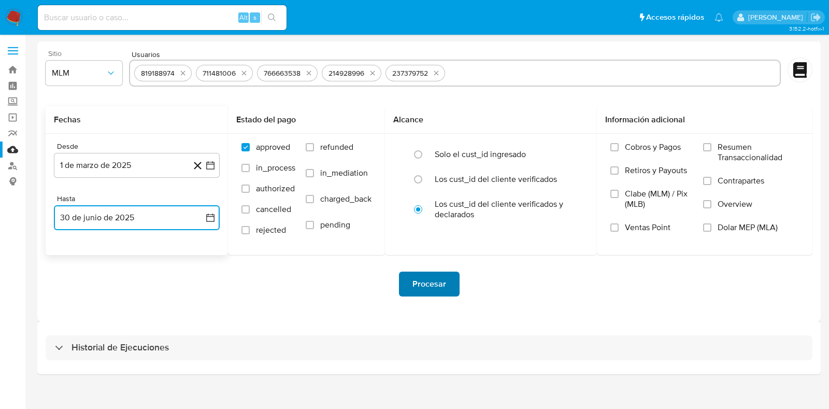
click at [421, 287] on span "Procesar" at bounding box center [429, 284] width 34 height 23
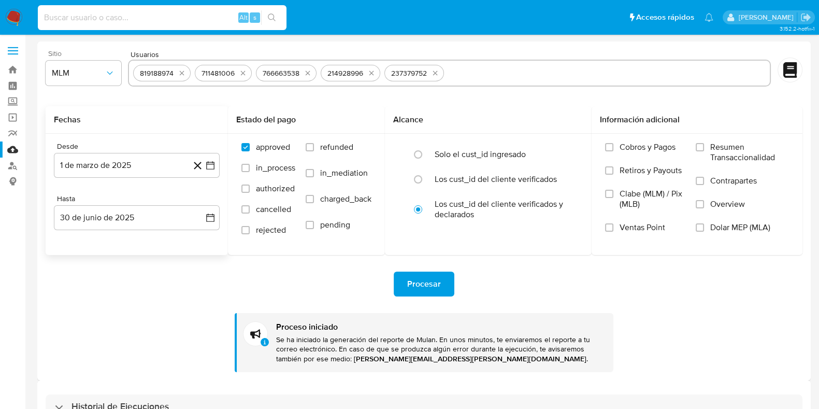
click at [122, 11] on input at bounding box center [162, 17] width 249 height 13
paste input "1366290206"
type input "1366290206"
click at [276, 13] on icon "search-icon" at bounding box center [272, 17] width 8 height 8
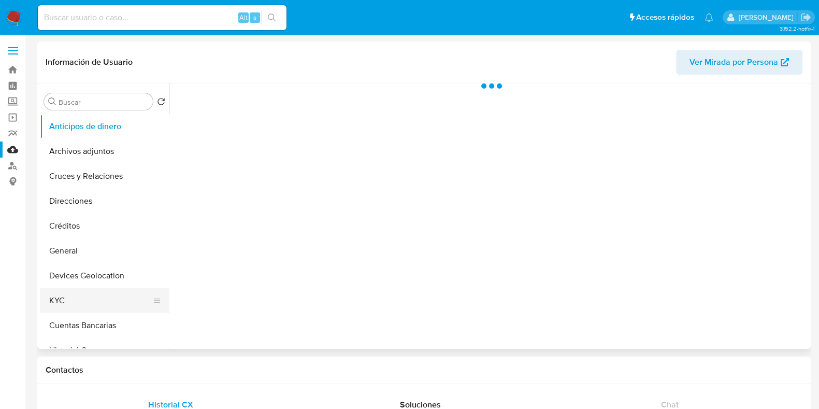
click at [70, 297] on button "KYC" at bounding box center [100, 300] width 121 height 25
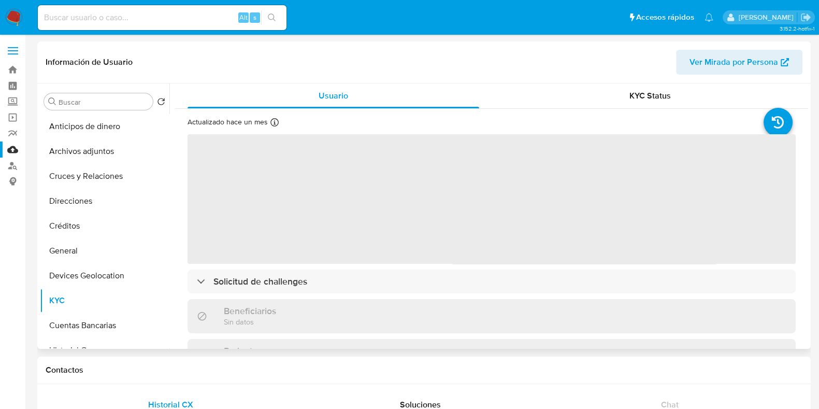
select select "10"
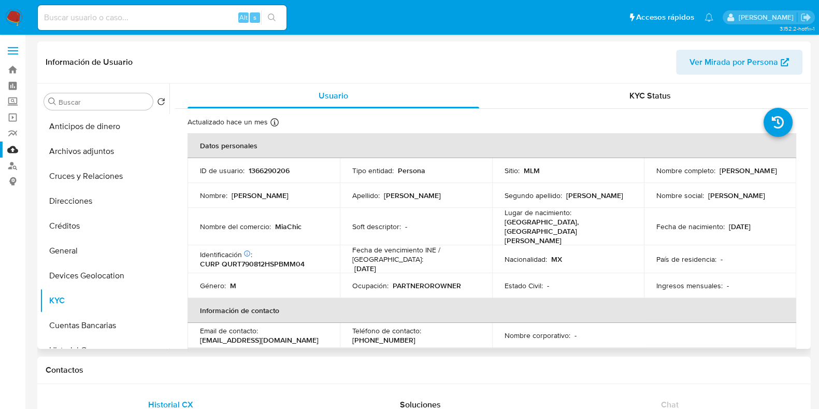
drag, startPoint x: 767, startPoint y: 175, endPoint x: 652, endPoint y: 179, distance: 115.1
click at [652, 179] on td "Nombre completo : Tomas Alejandro Quibrera Romero" at bounding box center [720, 170] width 152 height 25
copy p "[PERSON_NAME] [PERSON_NAME]"
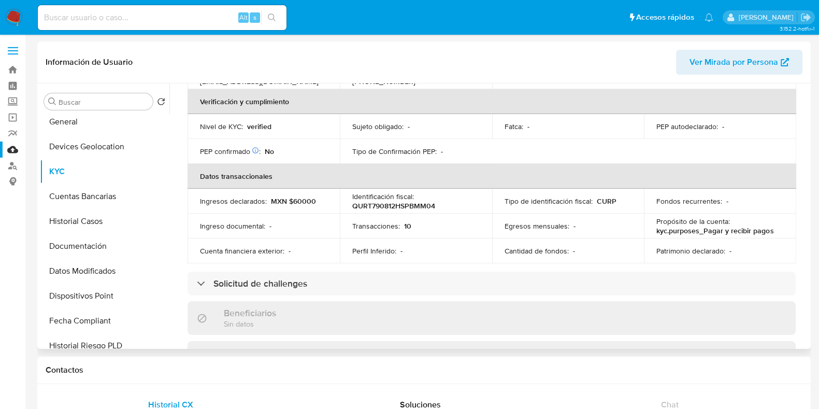
scroll to position [324, 0]
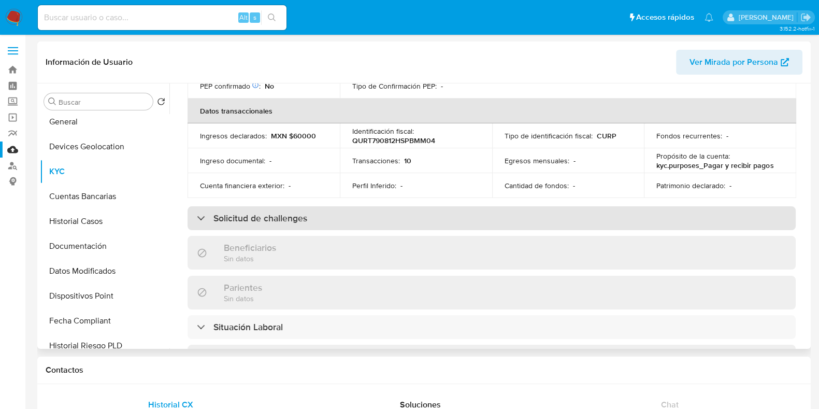
click at [246, 211] on div "Solicitud de challenges" at bounding box center [492, 218] width 608 height 24
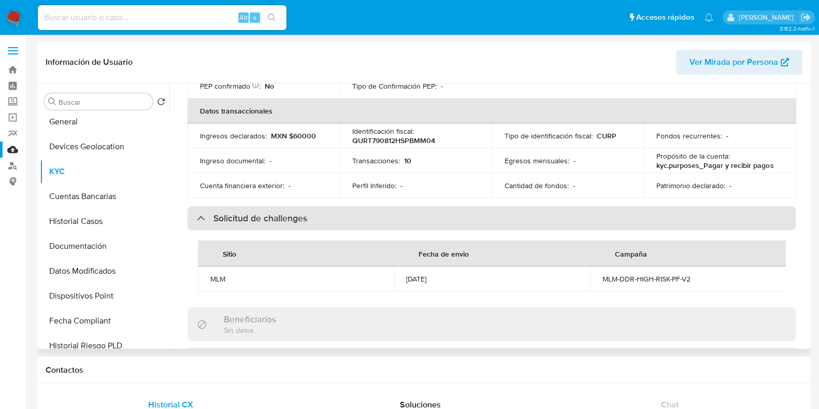
click at [246, 211] on div "Solicitud de challenges" at bounding box center [492, 218] width 608 height 24
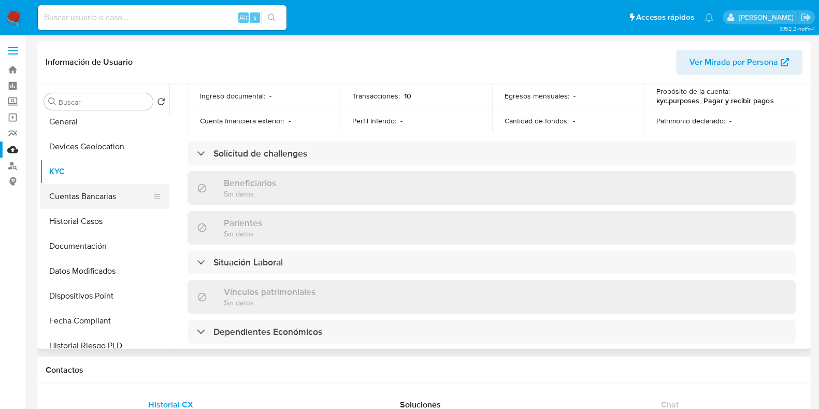
scroll to position [0, 0]
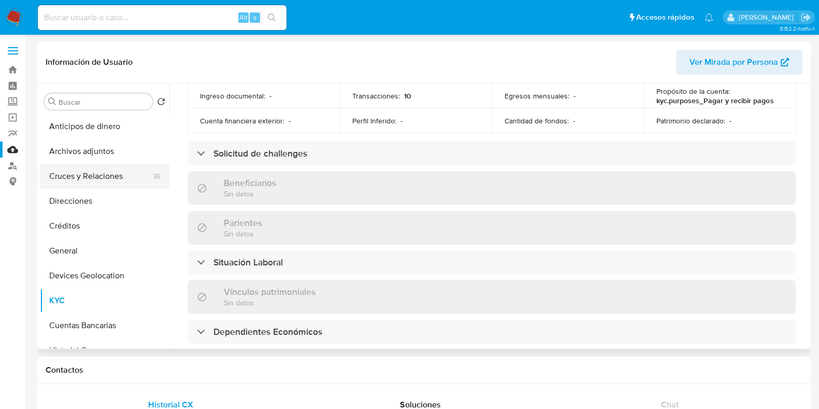
click at [105, 185] on button "Cruces y Relaciones" at bounding box center [100, 176] width 121 height 25
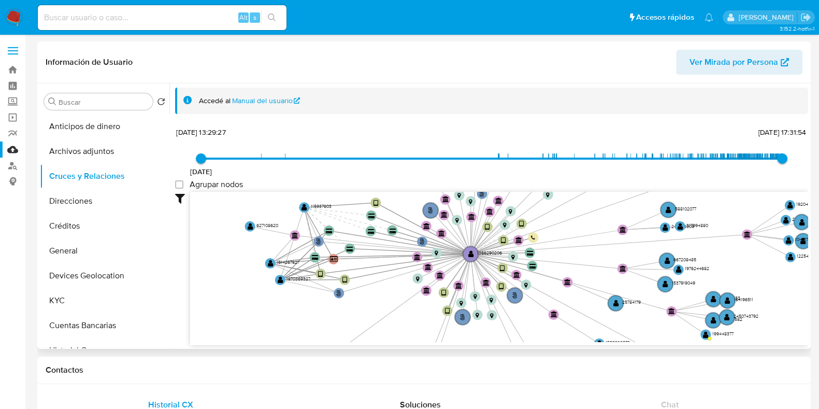
drag, startPoint x: 545, startPoint y: 288, endPoint x: 618, endPoint y: 248, distance: 82.8
click at [618, 248] on icon "phone-d4b6e01a5844a99801bb2dd267c50833  phone-a64a6ac0531d9ee24c9735454dddc399…" at bounding box center [499, 267] width 618 height 150
click at [301, 205] on circle at bounding box center [304, 207] width 13 height 13
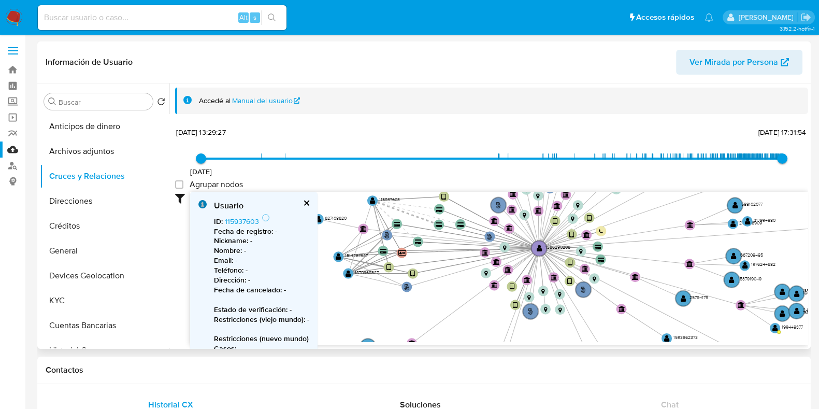
drag, startPoint x: 345, startPoint y: 223, endPoint x: 416, endPoint y: 217, distance: 71.3
click at [416, 217] on icon "phone-d4b6e01a5844a99801bb2dd267c50833  phone-a64a6ac0531d9ee24c9735454dddc399…" at bounding box center [499, 267] width 618 height 150
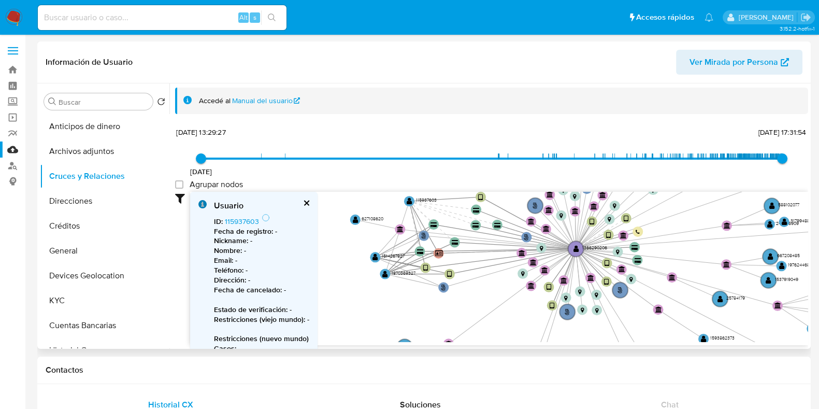
drag, startPoint x: 350, startPoint y: 232, endPoint x: 387, endPoint y: 232, distance: 36.8
click at [387, 232] on icon "phone-d4b6e01a5844a99801bb2dd267c50833  phone-a64a6ac0531d9ee24c9735454dddc399…" at bounding box center [499, 267] width 618 height 150
click at [371, 256] on circle at bounding box center [375, 257] width 13 height 13
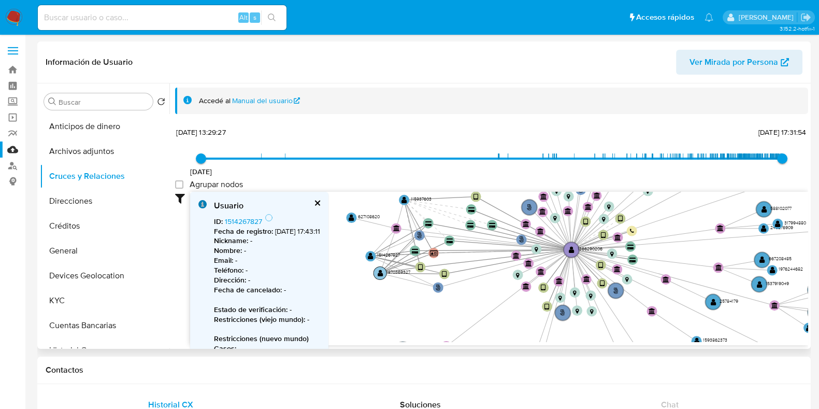
click at [378, 275] on text "" at bounding box center [381, 272] width 6 height 7
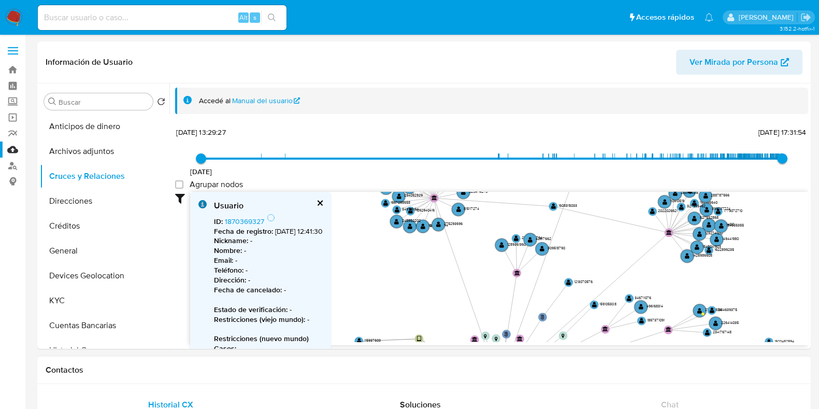
drag, startPoint x: 418, startPoint y: 256, endPoint x: 375, endPoint y: 383, distance: 133.4
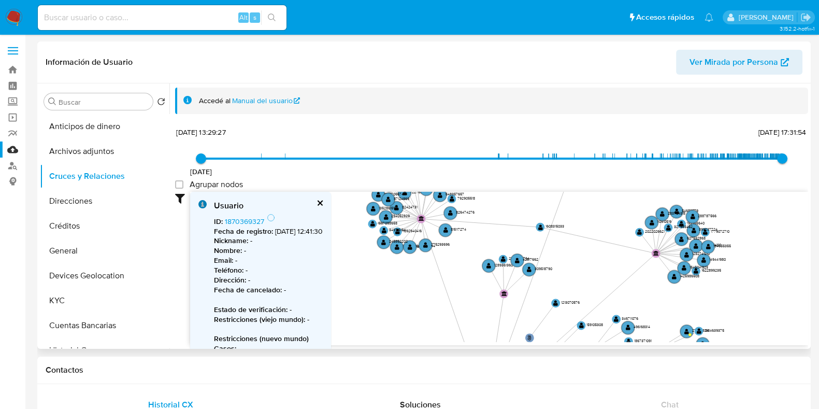
drag, startPoint x: 521, startPoint y: 302, endPoint x: 508, endPoint y: 322, distance: 24.4
click at [508, 322] on icon "phone-d4b6e01a5844a99801bb2dd267c50833  phone-a64a6ac0531d9ee24c9735454dddc399…" at bounding box center [499, 267] width 618 height 150
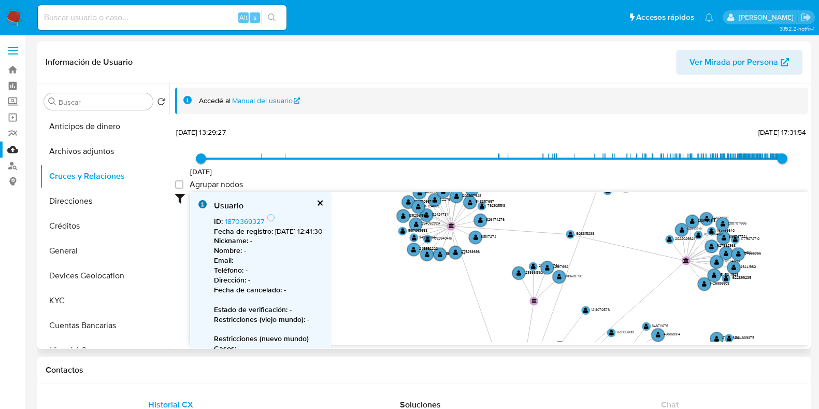
drag, startPoint x: 546, startPoint y: 255, endPoint x: 576, endPoint y: 262, distance: 30.8
click at [576, 262] on icon "phone-d4b6e01a5844a99801bb2dd267c50833  phone-a64a6ac0531d9ee24c9735454dddc399…" at bounding box center [499, 267] width 618 height 150
click at [570, 236] on text "" at bounding box center [570, 235] width 5 height 6
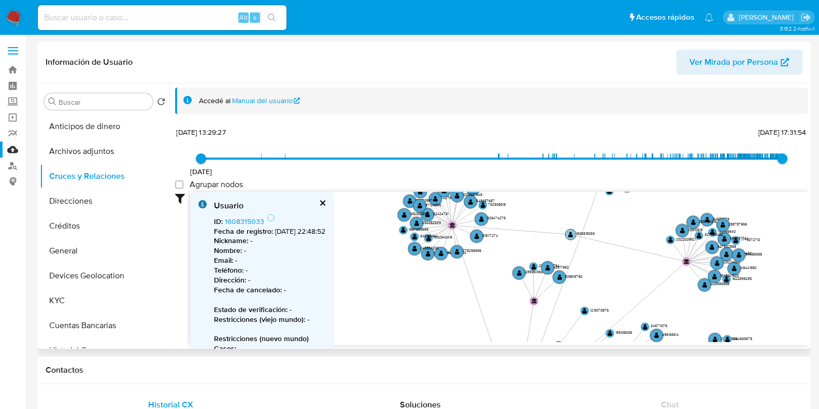
click at [570, 236] on text "" at bounding box center [570, 235] width 5 height 6
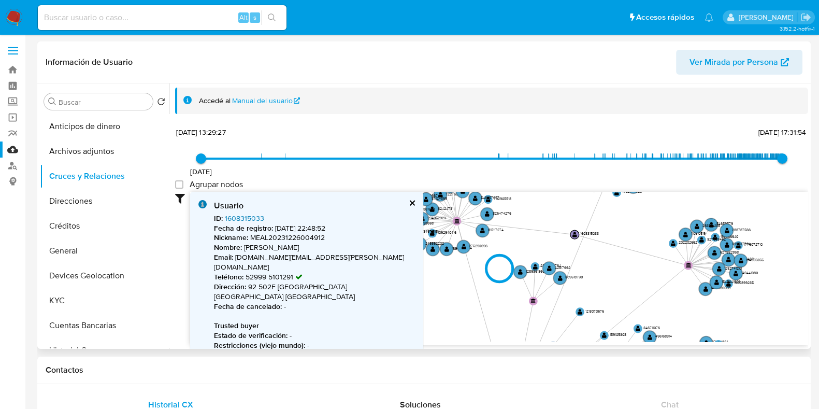
type input "1754369118000"
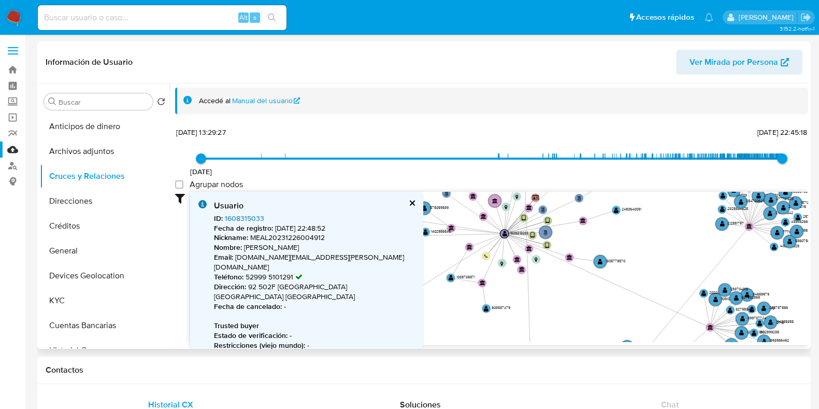
click at [249, 220] on link "1608315033" at bounding box center [244, 218] width 39 height 10
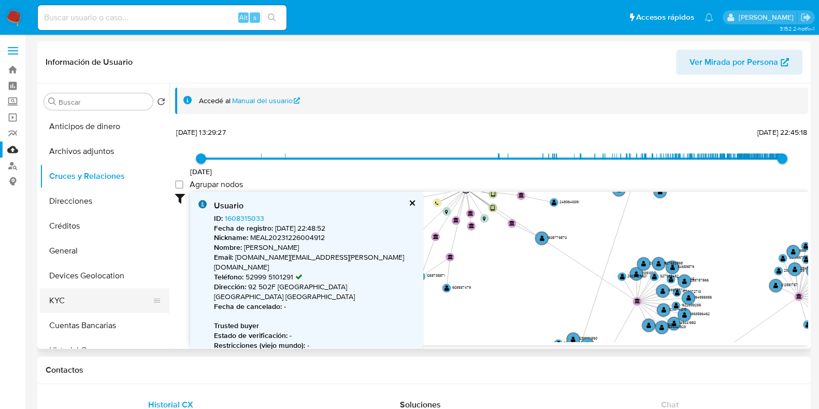
click at [57, 299] on button "KYC" at bounding box center [100, 300] width 121 height 25
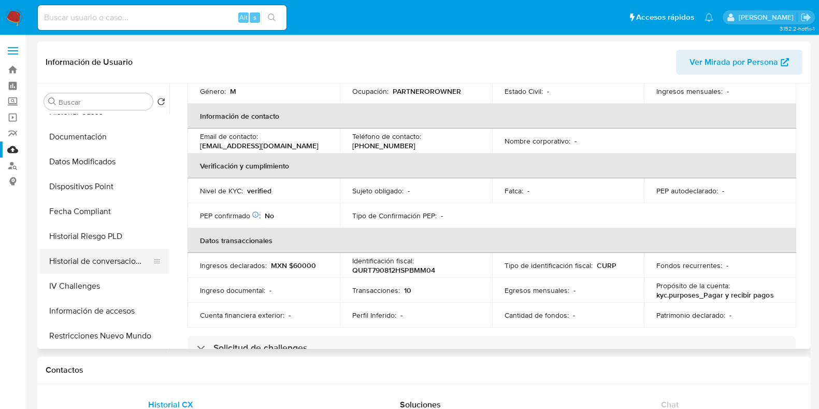
scroll to position [259, 0]
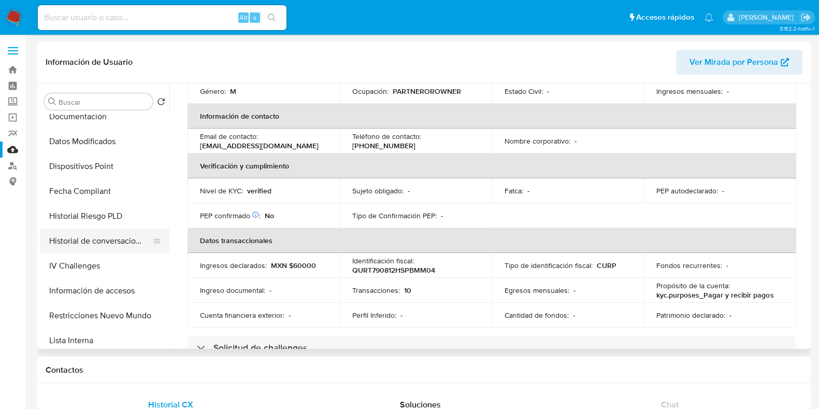
click at [137, 241] on button "Historial de conversaciones" at bounding box center [100, 240] width 121 height 25
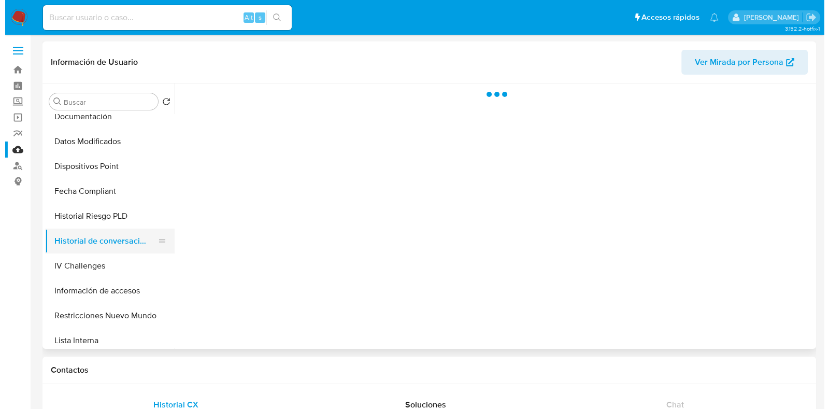
scroll to position [0, 0]
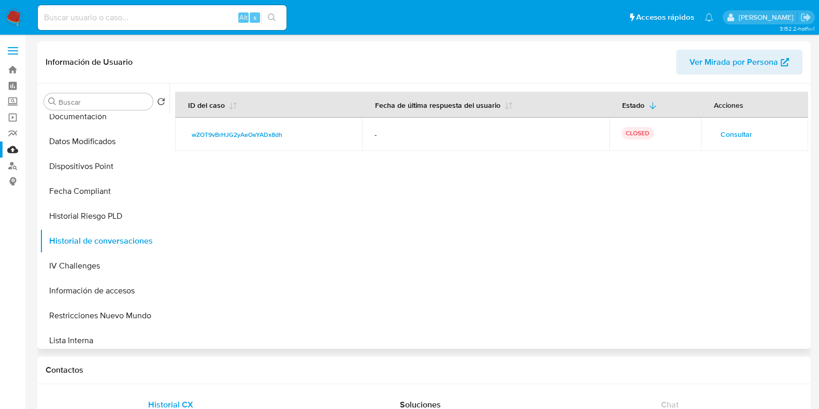
click at [725, 131] on span "Consultar" at bounding box center [737, 134] width 32 height 15
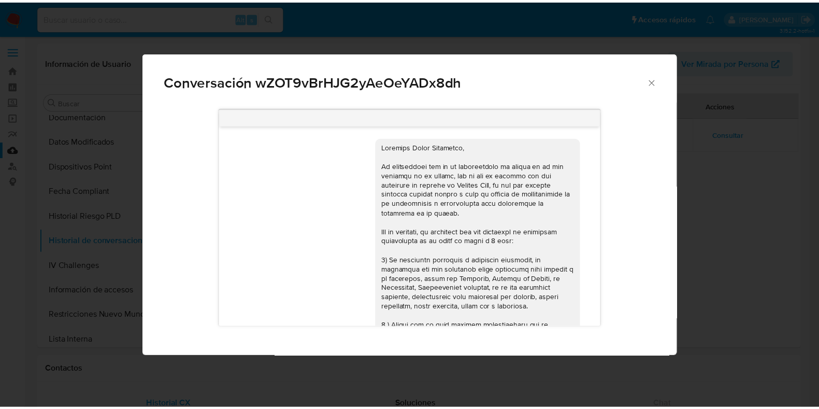
scroll to position [476, 0]
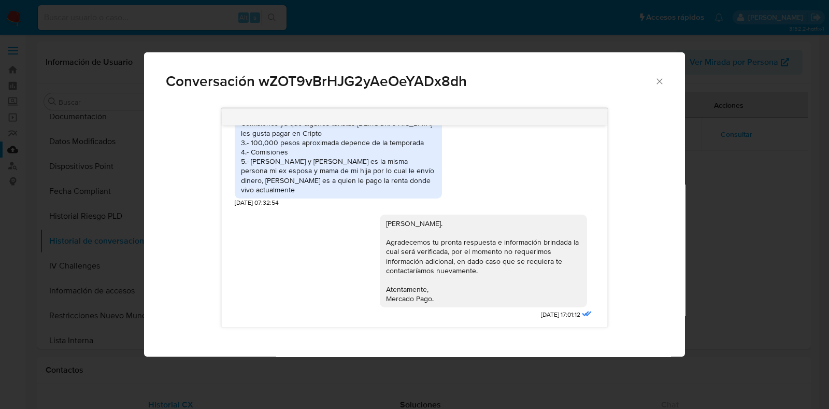
click at [655, 78] on icon "Cerrar" at bounding box center [659, 81] width 10 height 10
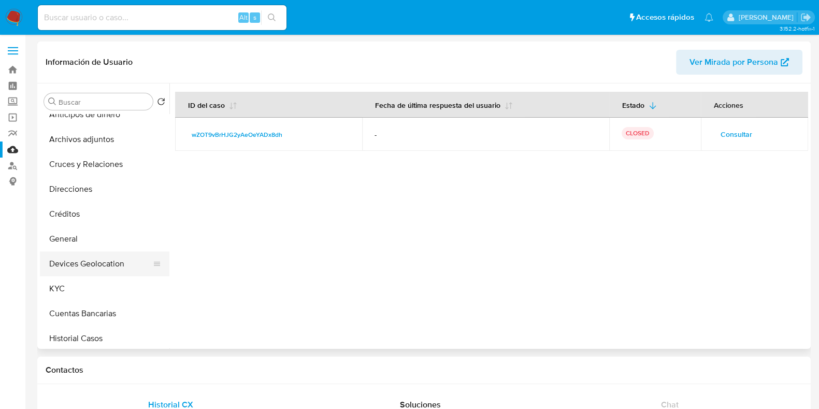
scroll to position [0, 0]
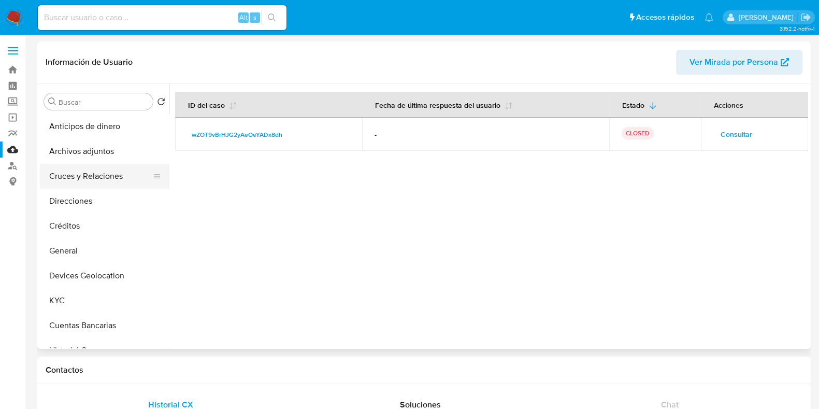
click at [88, 180] on button "Cruces y Relaciones" at bounding box center [100, 176] width 121 height 25
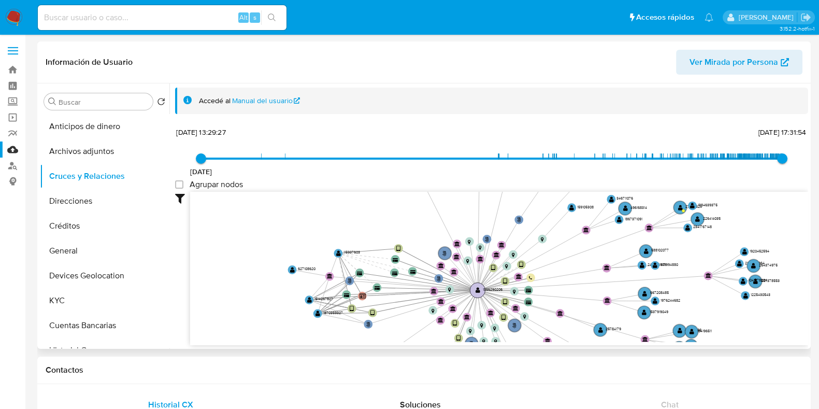
drag, startPoint x: 428, startPoint y: 296, endPoint x: 473, endPoint y: 295, distance: 45.1
click at [473, 295] on icon "phone-d4b6e01a5844a99801bb2dd267c50833  phone-a64a6ac0531d9ee24c9735454dddc399…" at bounding box center [499, 267] width 618 height 150
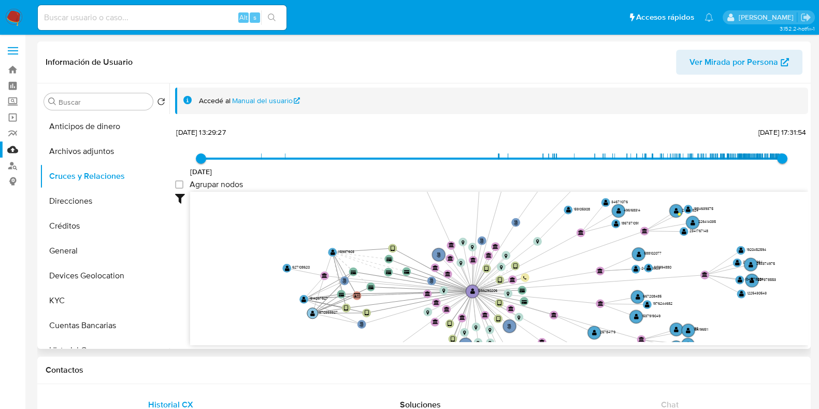
click at [316, 313] on circle at bounding box center [312, 313] width 11 height 11
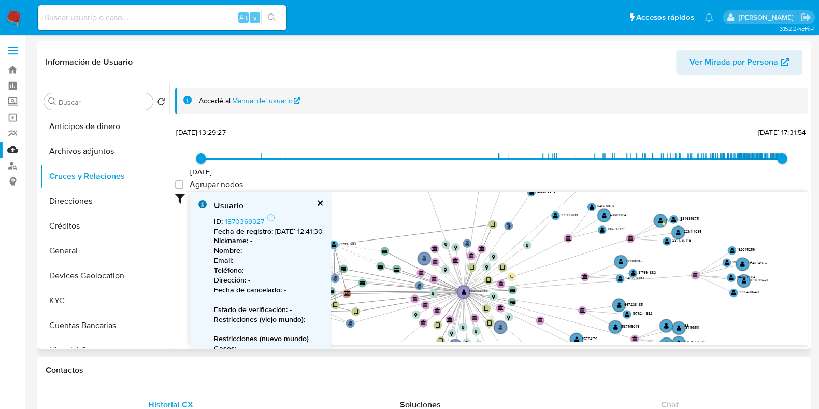
drag, startPoint x: 383, startPoint y: 246, endPoint x: 459, endPoint y: 232, distance: 76.9
click at [479, 226] on icon "phone-d4b6e01a5844a99801bb2dd267c50833  phone-a64a6ac0531d9ee24c9735454dddc399…" at bounding box center [499, 267] width 618 height 150
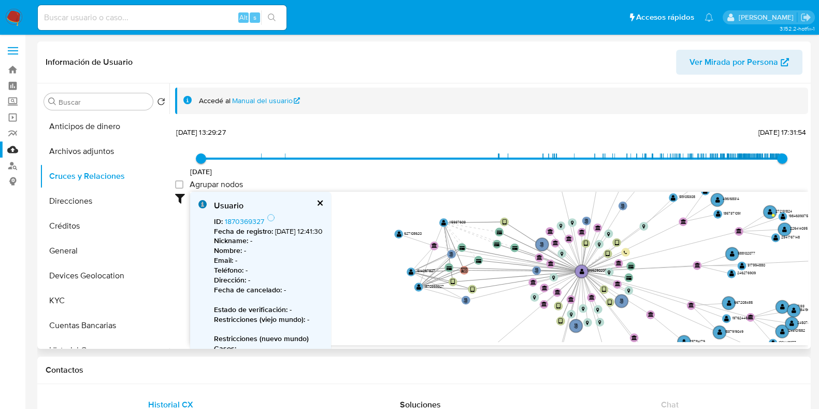
drag, startPoint x: 405, startPoint y: 219, endPoint x: 529, endPoint y: 204, distance: 124.7
click at [529, 204] on icon "phone-d4b6e01a5844a99801bb2dd267c50833  phone-a64a6ac0531d9ee24c9735454dddc399…" at bounding box center [499, 267] width 618 height 150
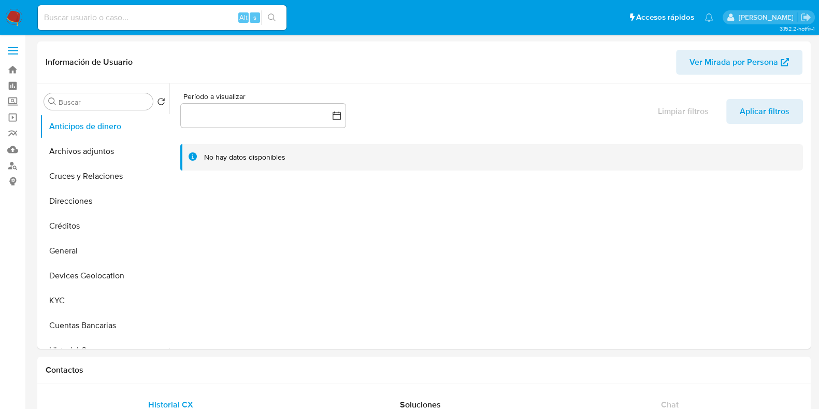
select select "10"
click at [62, 303] on button "KYC" at bounding box center [100, 300] width 121 height 25
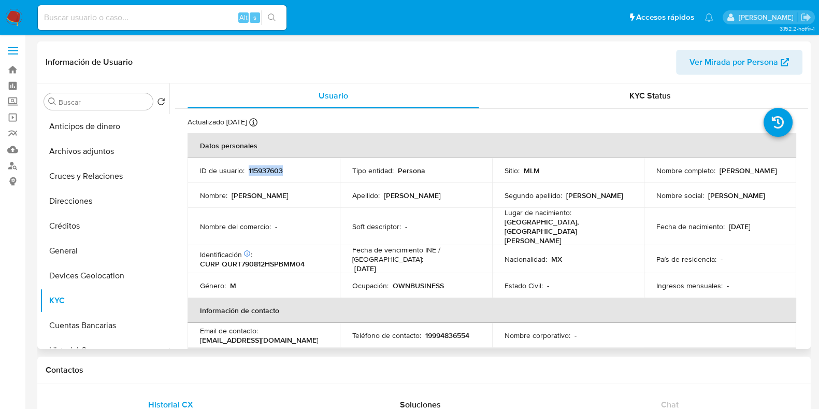
drag, startPoint x: 289, startPoint y: 168, endPoint x: 249, endPoint y: 173, distance: 40.2
click at [249, 173] on div "ID de usuario : 115937603" at bounding box center [263, 170] width 127 height 9
copy p "115937603"
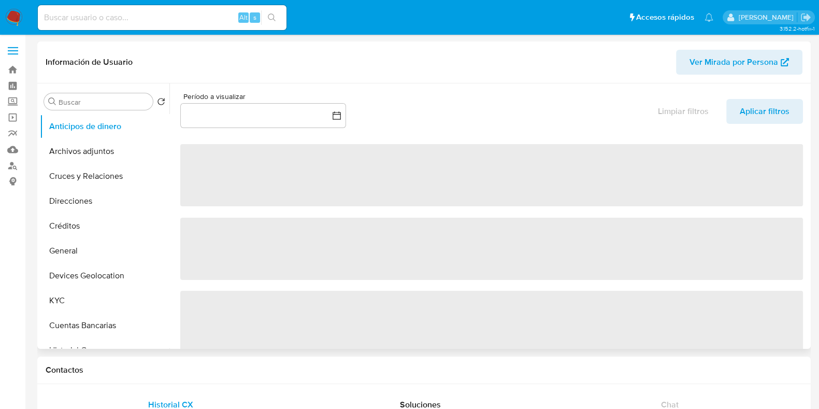
select select "10"
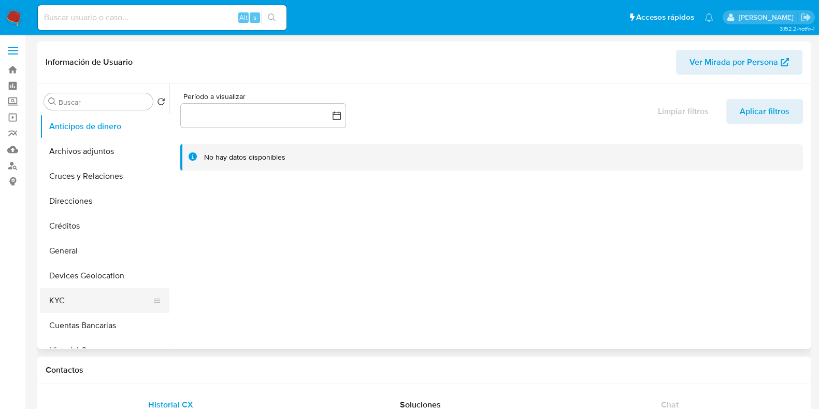
click at [77, 291] on button "KYC" at bounding box center [100, 300] width 121 height 25
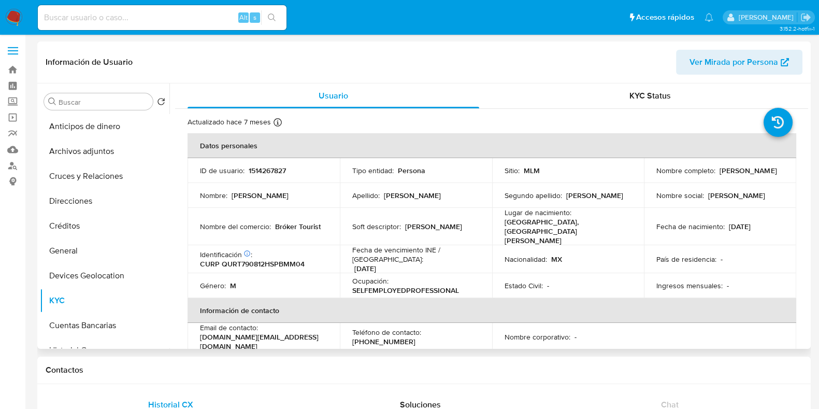
click at [279, 168] on p "1514267827" at bounding box center [267, 170] width 37 height 9
copy p "1514267827"
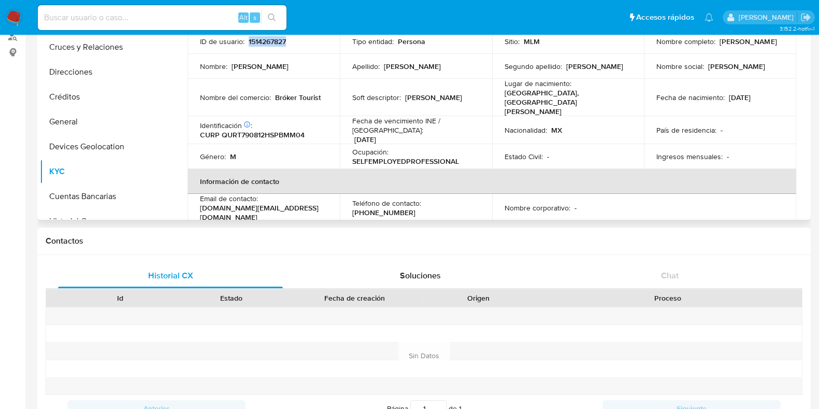
scroll to position [64, 0]
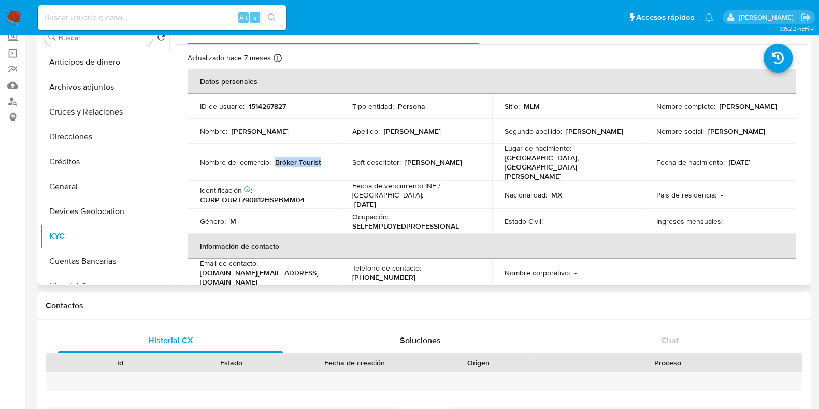
drag, startPoint x: 322, startPoint y: 155, endPoint x: 275, endPoint y: 158, distance: 47.2
click at [275, 158] on div "Nombre del comercio : Bróker Tourist" at bounding box center [263, 162] width 127 height 9
copy p "Bróker Tourist"
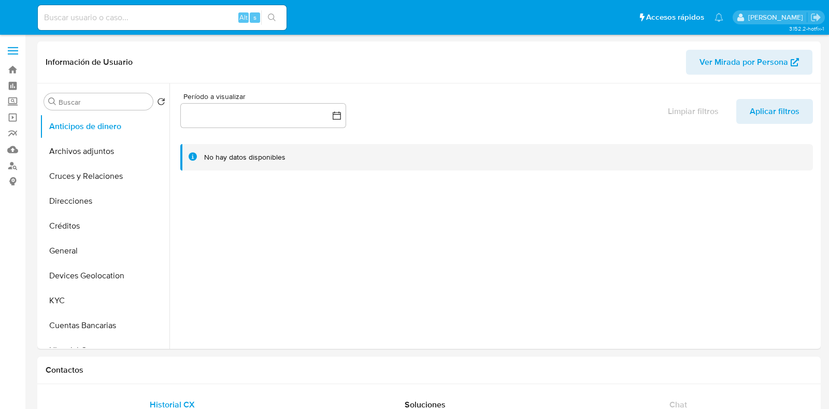
select select "10"
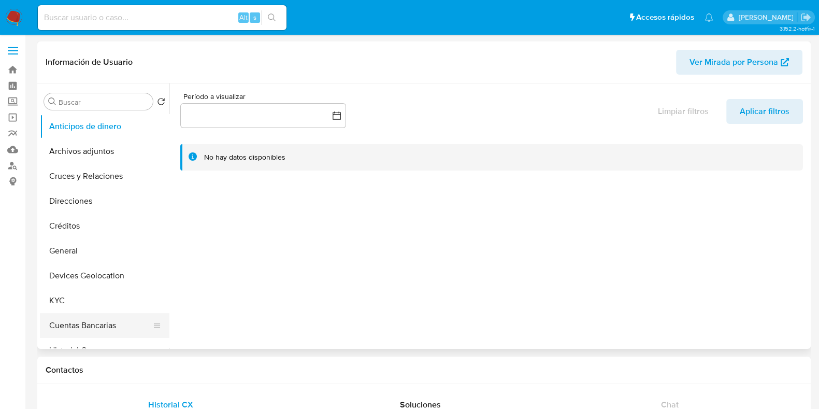
click at [46, 313] on button "Cuentas Bancarias" at bounding box center [100, 325] width 121 height 25
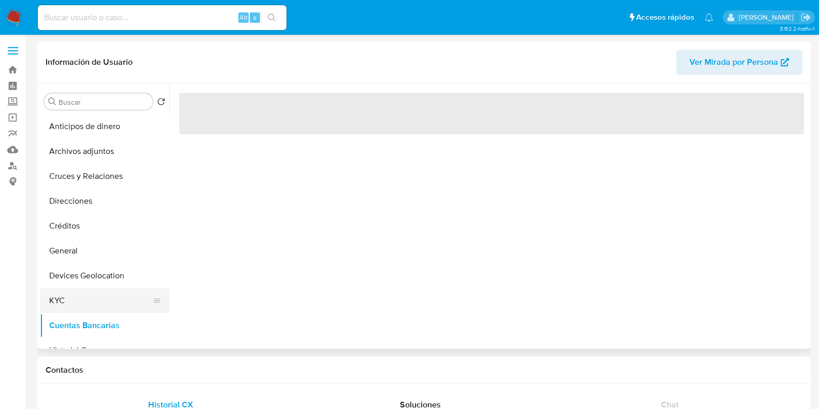
click at [51, 310] on button "KYC" at bounding box center [100, 300] width 121 height 25
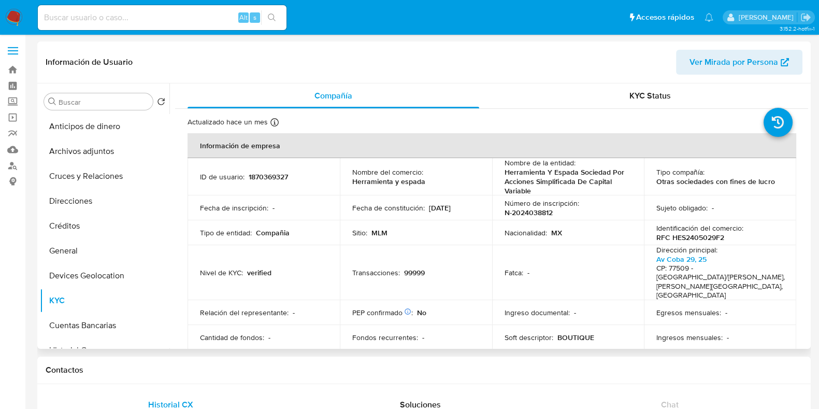
click at [273, 177] on p "1870369327" at bounding box center [268, 176] width 39 height 9
copy p "1870369327"
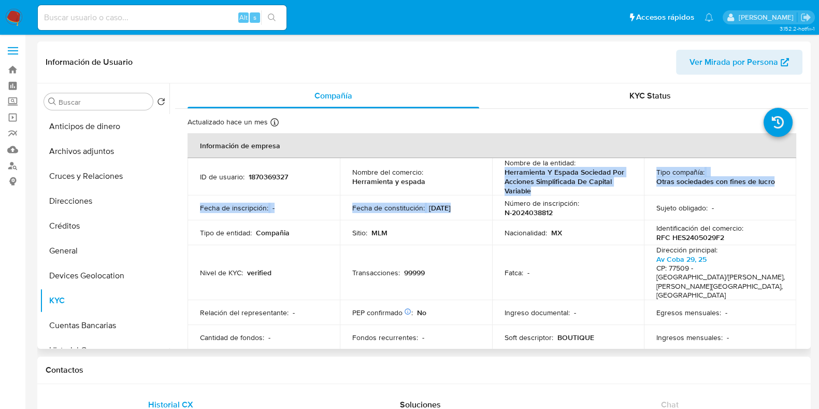
drag, startPoint x: 531, startPoint y: 195, endPoint x: 498, endPoint y: 174, distance: 39.2
click at [498, 174] on tbody "ID de usuario : 1870369327 Nombre del comercio : Herramienta y espada Nombre de…" at bounding box center [492, 268] width 609 height 220
click at [523, 190] on p "Herramienta Y Espada Sociedad Por Acciones Simplificada De Capital Variable" at bounding box center [566, 181] width 123 height 28
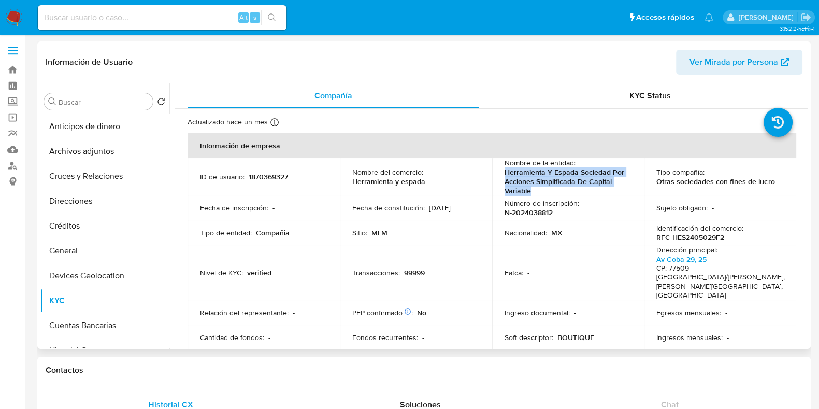
drag, startPoint x: 530, startPoint y: 189, endPoint x: 497, endPoint y: 171, distance: 37.1
click at [497, 171] on td "Nombre de la entidad : Herramienta Y Espada Sociedad Por Acciones Simplificada …" at bounding box center [568, 176] width 152 height 37
copy p "Herramienta Y Espada Sociedad Por Acciones Simplificada De Capital Variable"
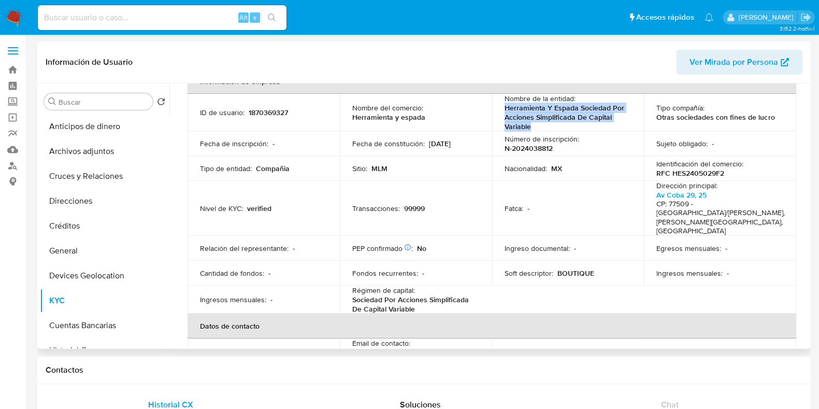
drag, startPoint x: 473, startPoint y: 146, endPoint x: 425, endPoint y: 140, distance: 48.5
click at [425, 140] on div "Fecha de constitución : 02/05/2024" at bounding box center [415, 143] width 127 height 9
copy div "02/05/2024"
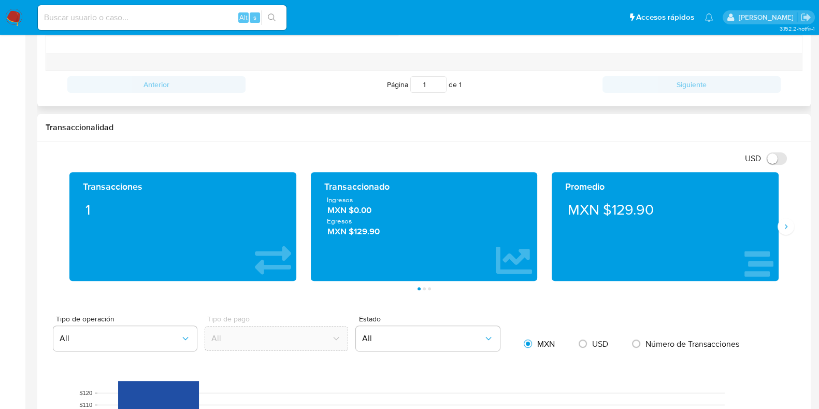
scroll to position [712, 0]
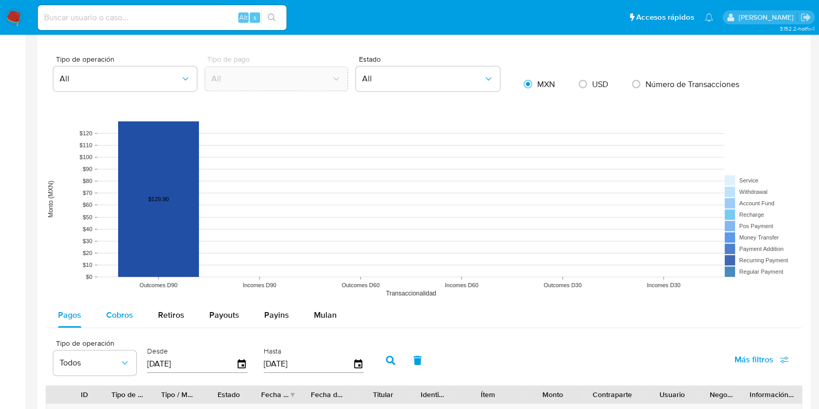
click at [131, 320] on div "Cobros" at bounding box center [119, 315] width 27 height 25
select select "10"
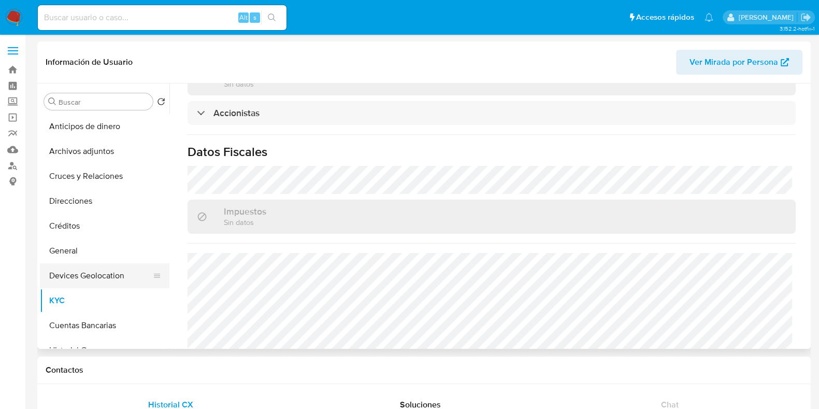
scroll to position [64, 0]
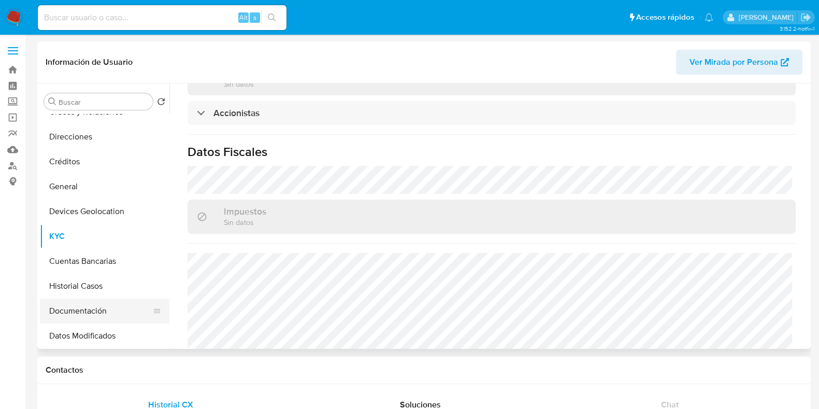
click at [68, 304] on button "Documentación" at bounding box center [100, 310] width 121 height 25
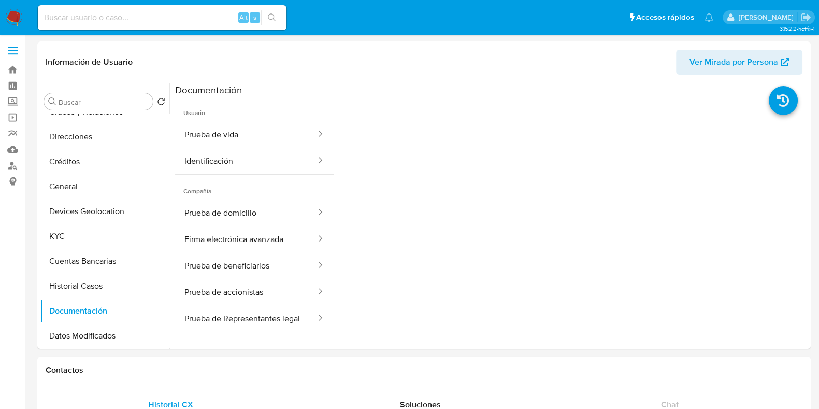
click at [224, 136] on button "Prueba de vida" at bounding box center [246, 134] width 142 height 26
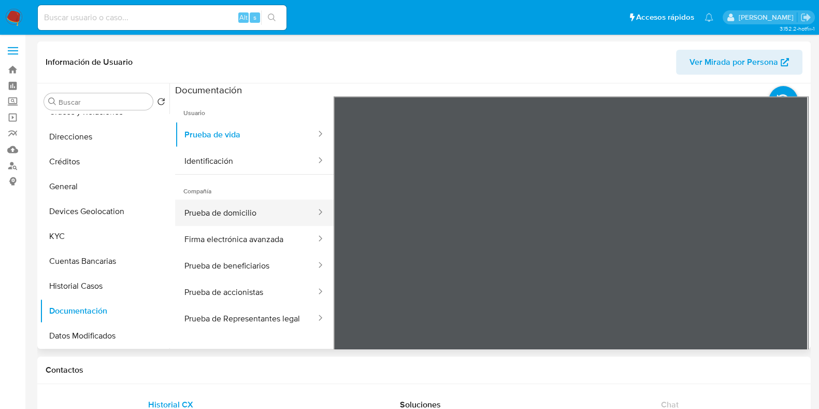
click at [219, 215] on button "Prueba de domicilio" at bounding box center [246, 212] width 142 height 26
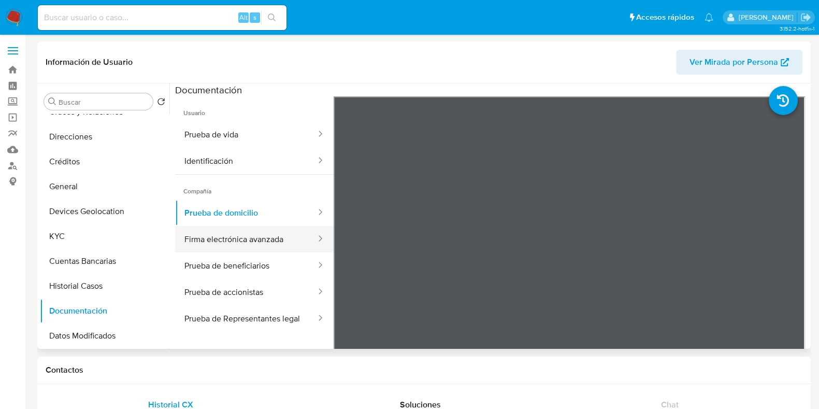
click at [233, 240] on button "Firma electrónica avanzada" at bounding box center [246, 239] width 142 height 26
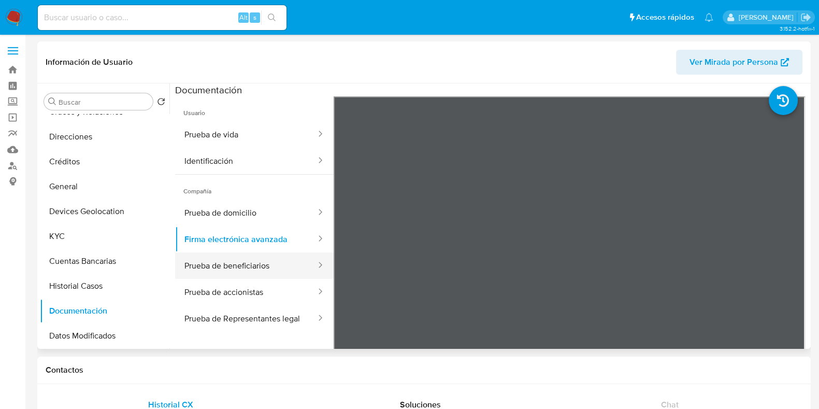
click at [241, 265] on button "Prueba de beneficiarios" at bounding box center [246, 265] width 142 height 26
drag, startPoint x: 599, startPoint y: 353, endPoint x: 656, endPoint y: 350, distance: 57.1
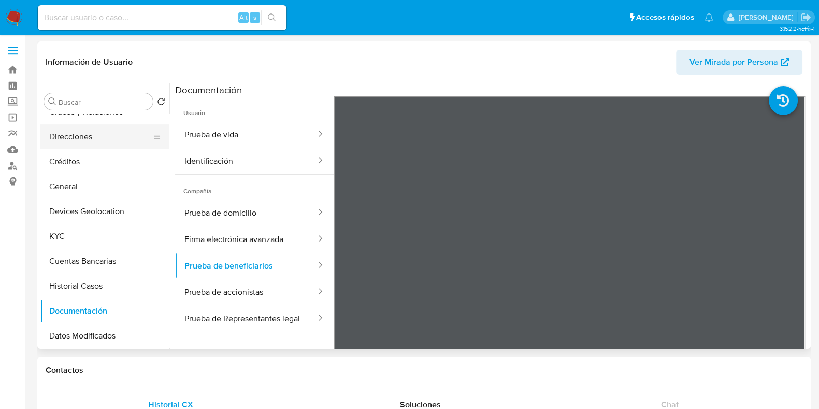
click at [63, 128] on button "Direcciones" at bounding box center [100, 136] width 121 height 25
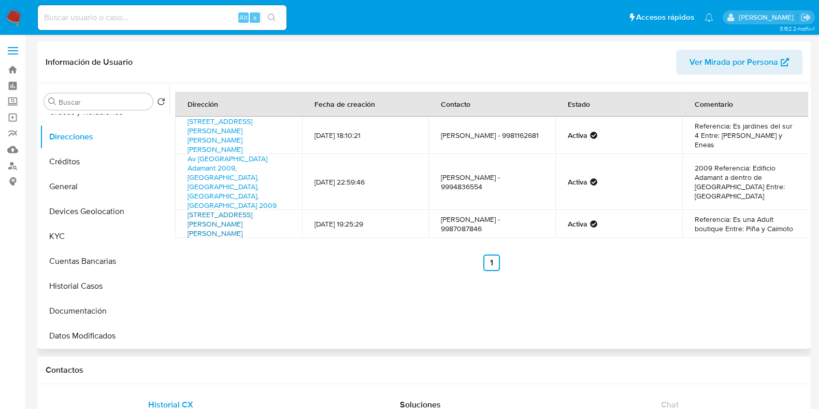
click at [227, 209] on link "Avenida Cobá 39, Cancún/benito Juárez, Quintana Roo, 77509, Mexico 39" at bounding box center [220, 223] width 65 height 29
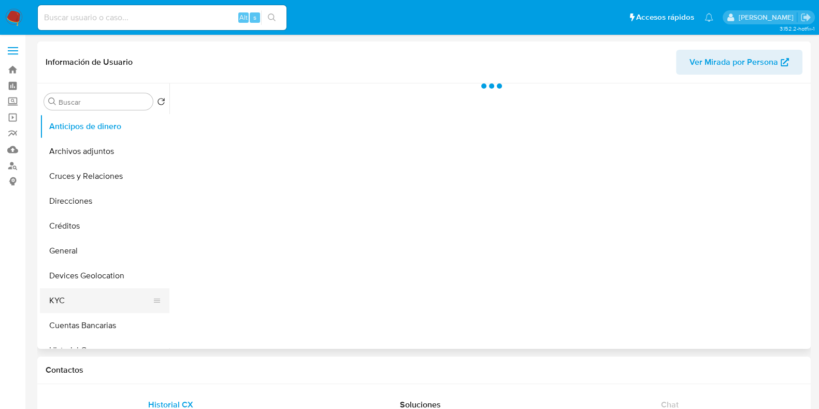
click at [85, 295] on button "KYC" at bounding box center [100, 300] width 121 height 25
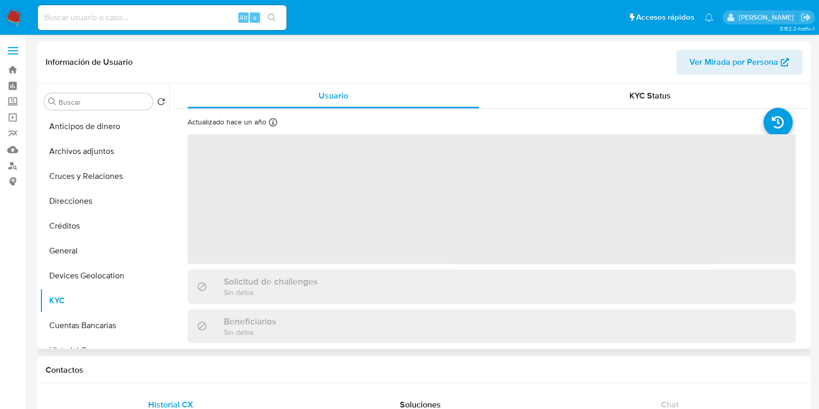
select select "10"
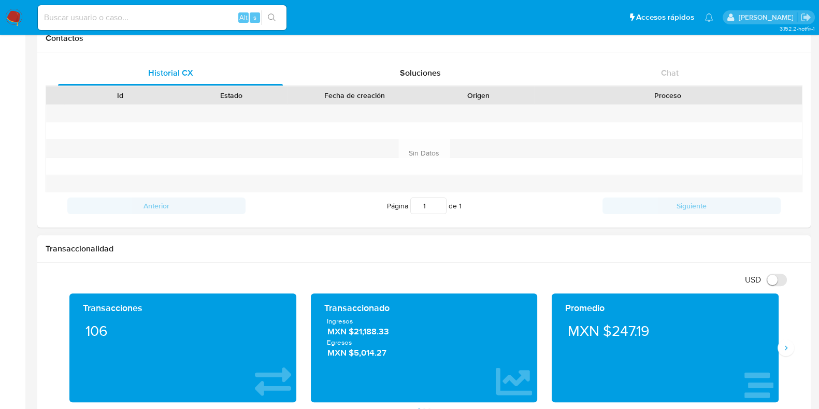
scroll to position [389, 0]
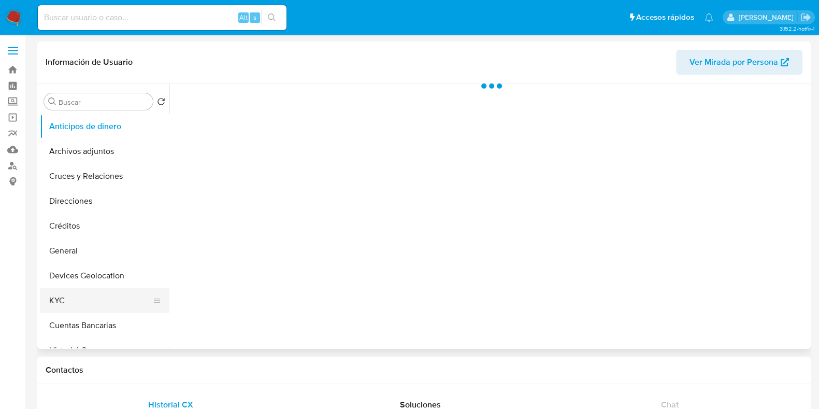
click at [84, 299] on button "KYC" at bounding box center [100, 300] width 121 height 25
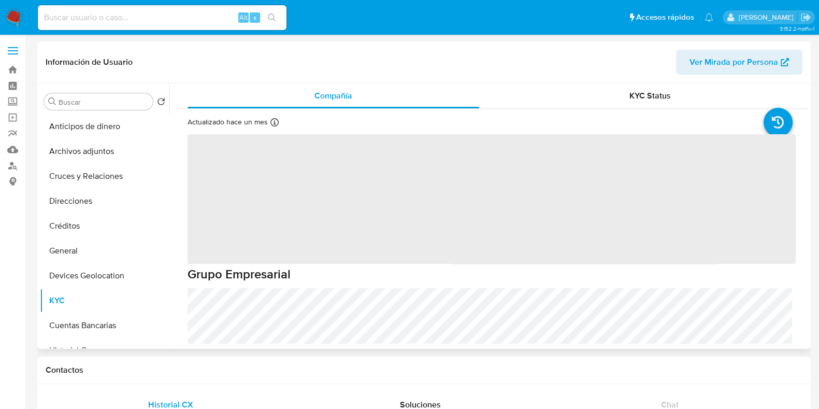
select select "10"
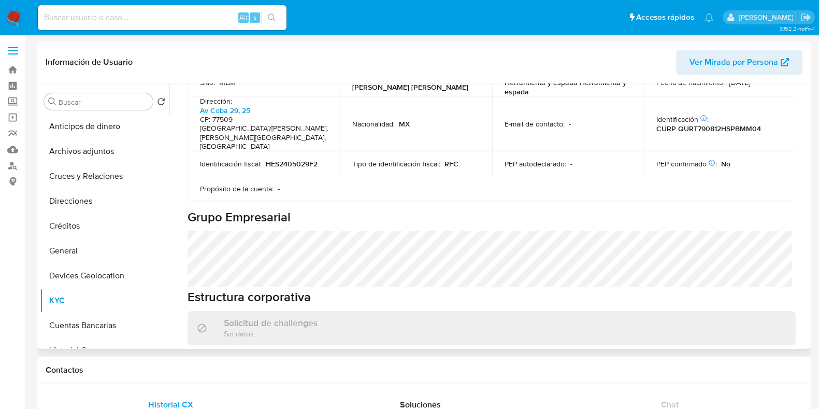
scroll to position [324, 0]
